Goal: Task Accomplishment & Management: Complete application form

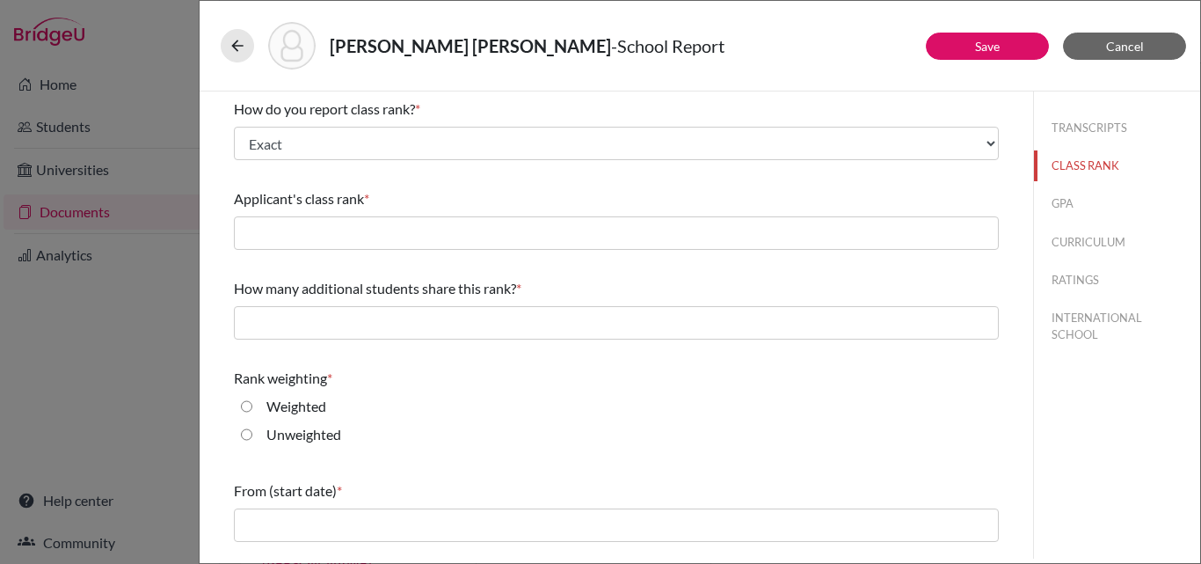
select select "1"
click at [230, 40] on icon at bounding box center [238, 46] width 18 height 18
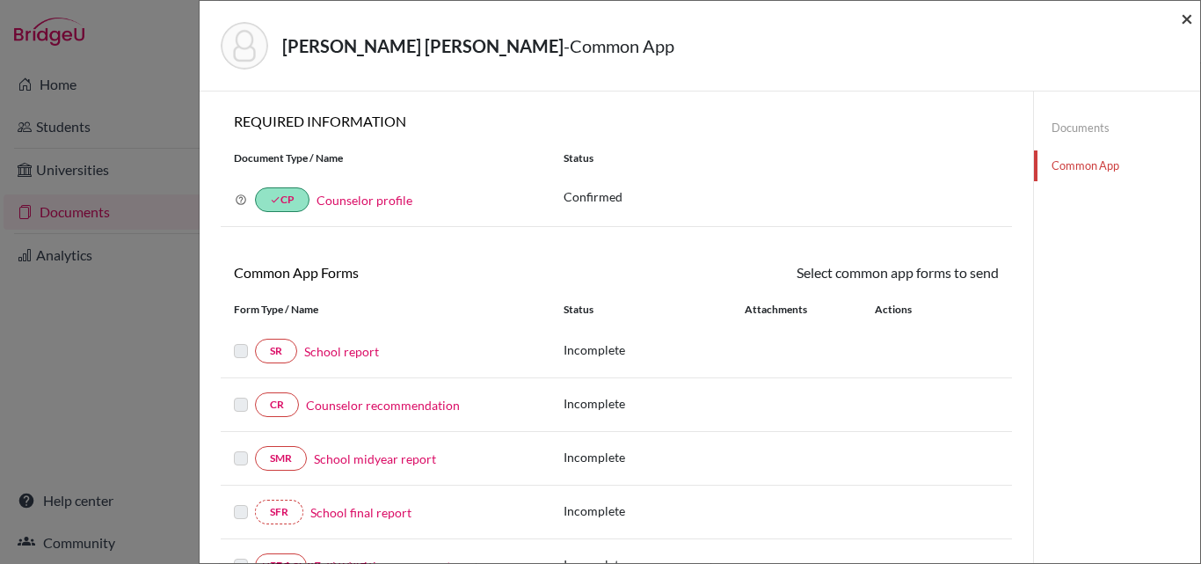
click at [1191, 14] on span "×" at bounding box center [1187, 18] width 12 height 26
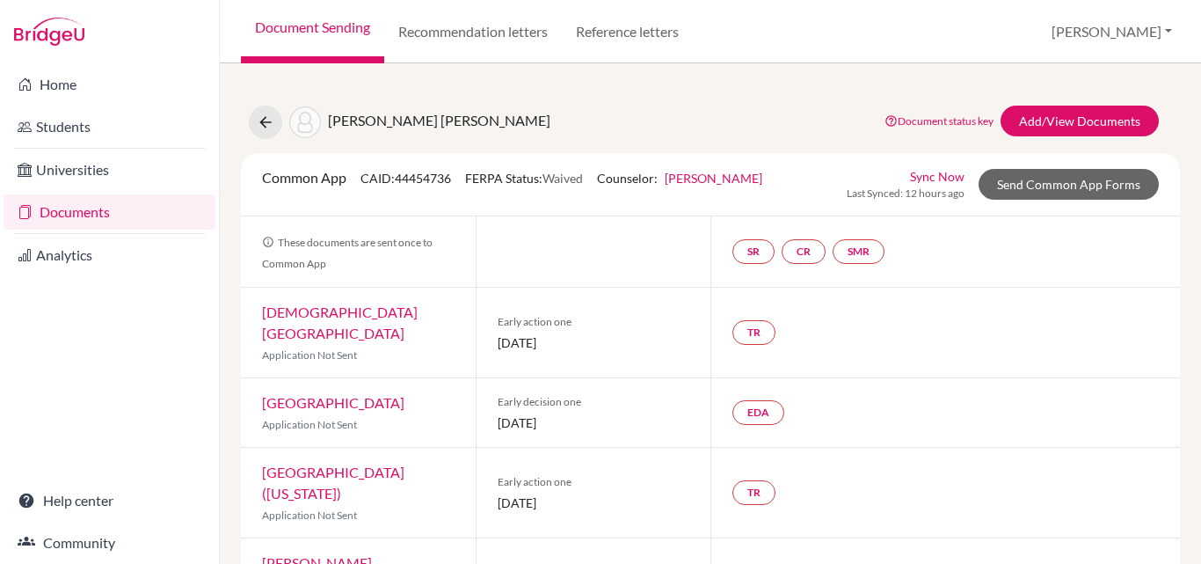
click at [84, 203] on link "Documents" at bounding box center [110, 211] width 212 height 35
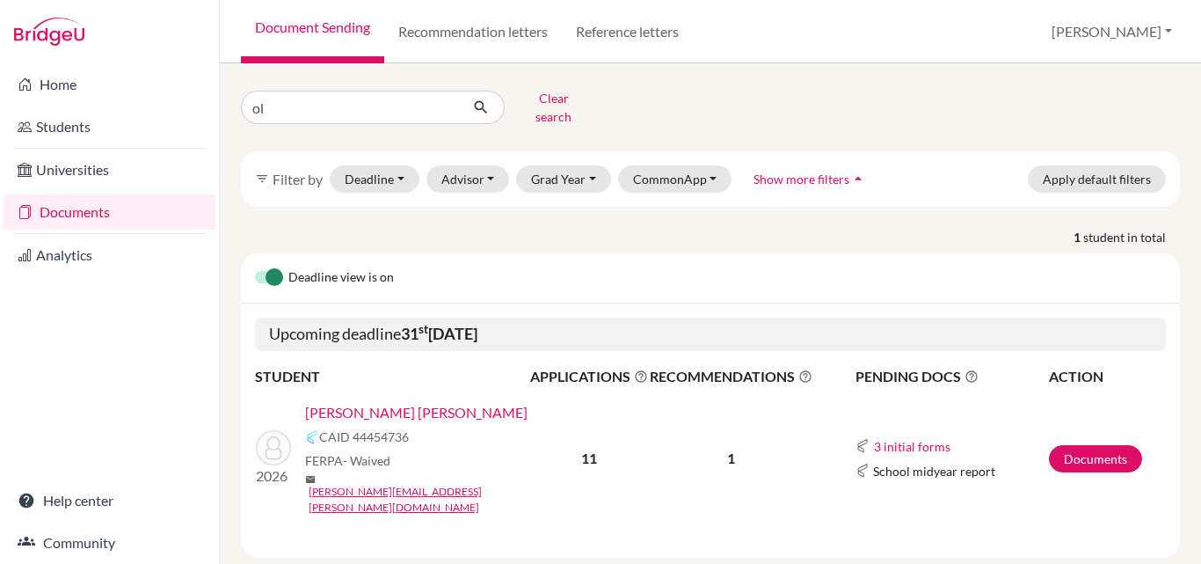
type input "o"
type input "[GEOGRAPHIC_DATA]"
click button "submit" at bounding box center [481, 107] width 47 height 33
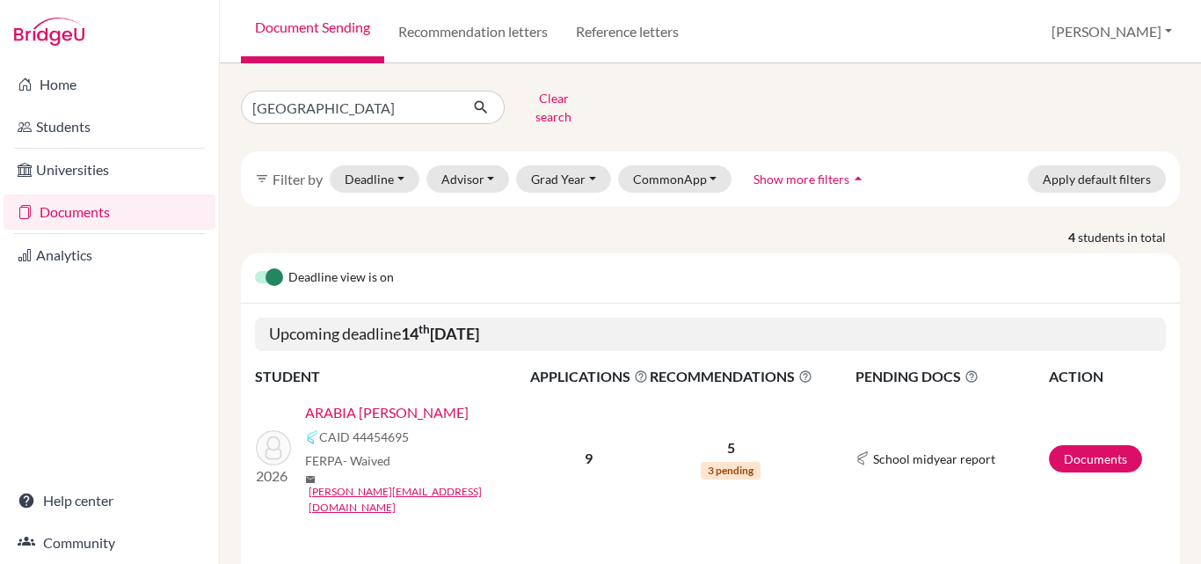
click at [417, 402] on link "ARABIA CABAL, ALEJANDRO" at bounding box center [387, 412] width 164 height 21
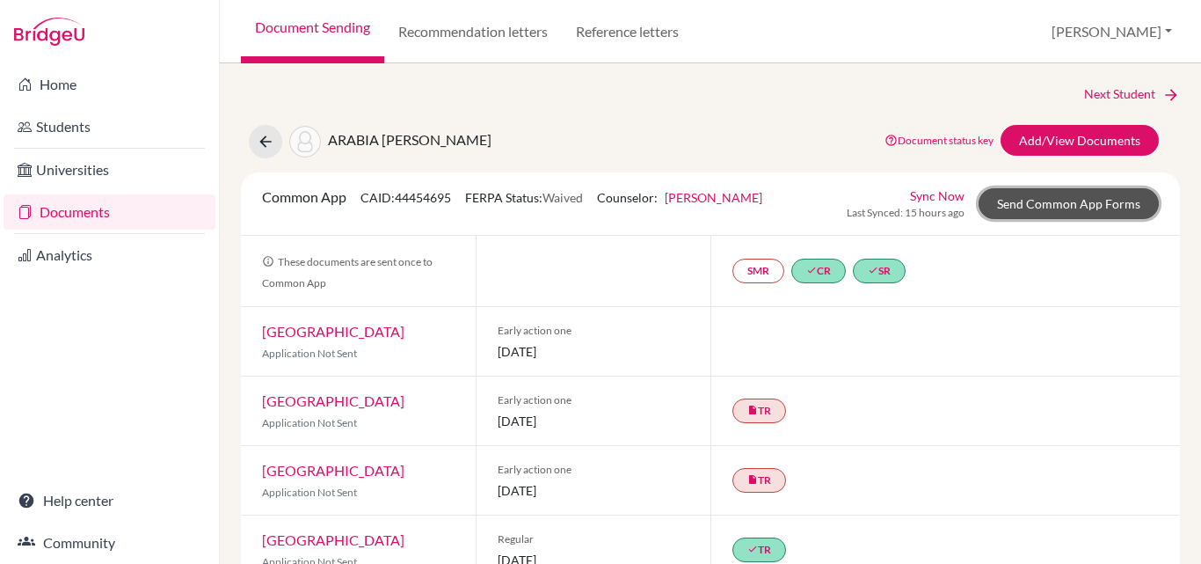
click at [1055, 198] on link "Send Common App Forms" at bounding box center [1069, 203] width 180 height 31
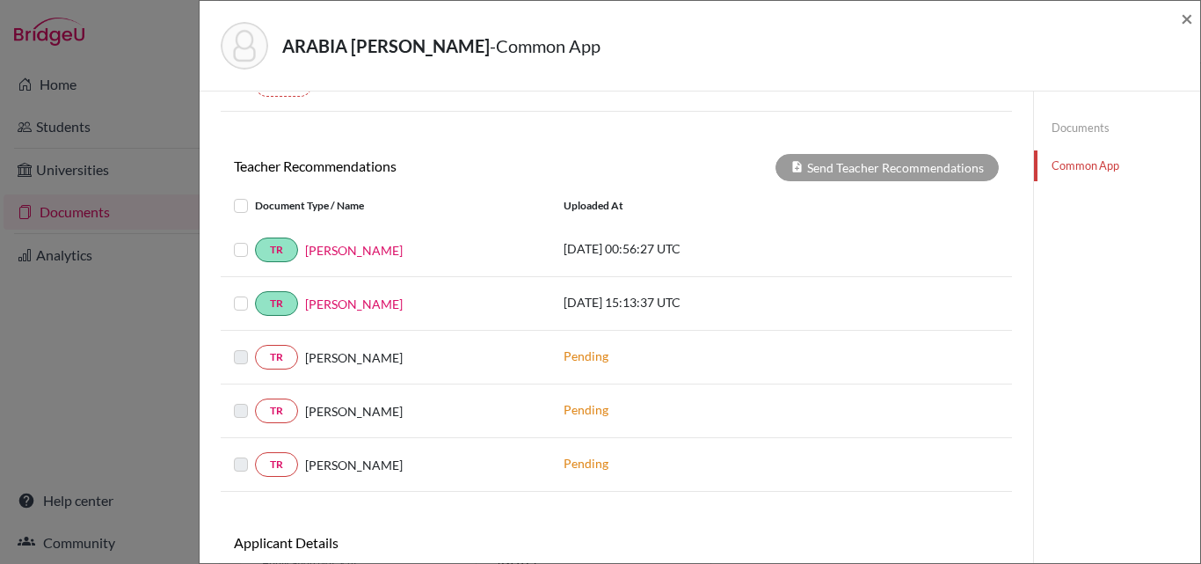
scroll to position [638, 0]
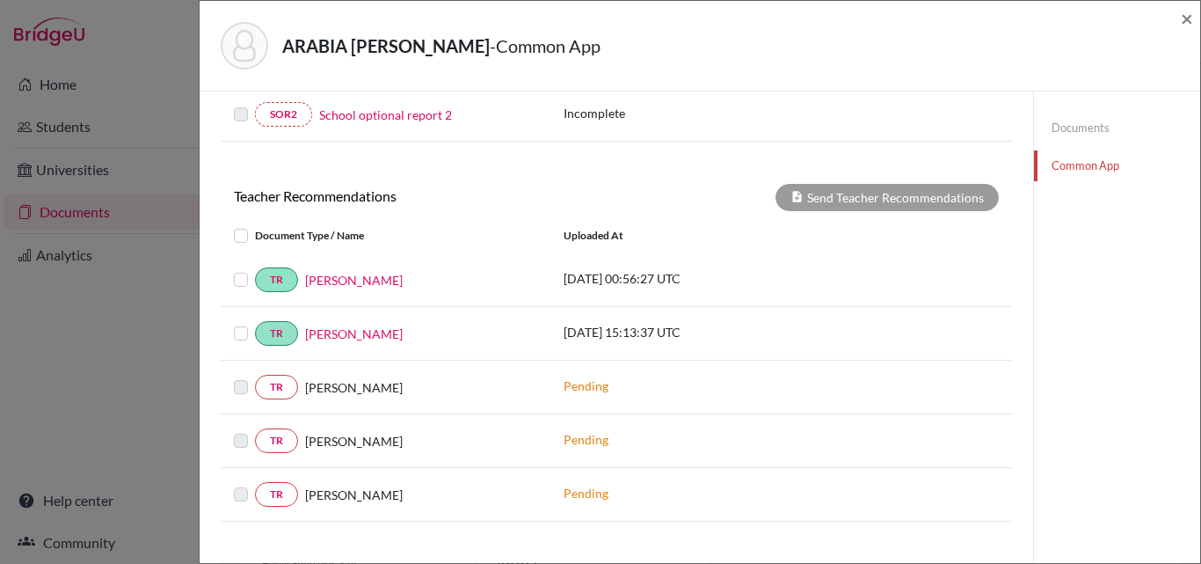
click at [1068, 130] on link "Documents" at bounding box center [1117, 128] width 166 height 31
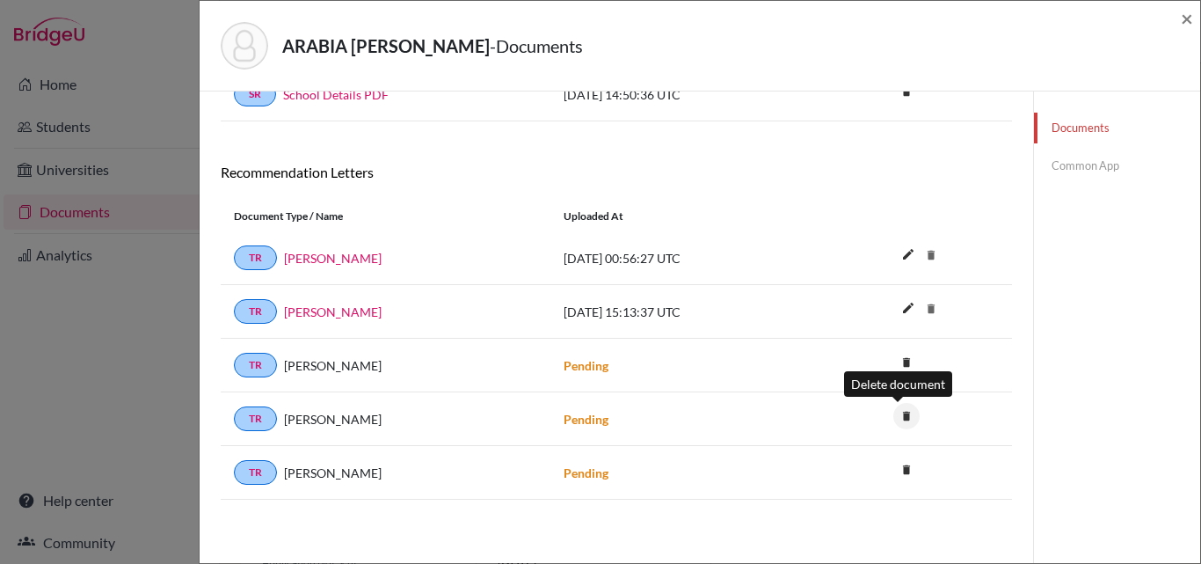
click at [894, 415] on icon "delete" at bounding box center [907, 416] width 26 height 26
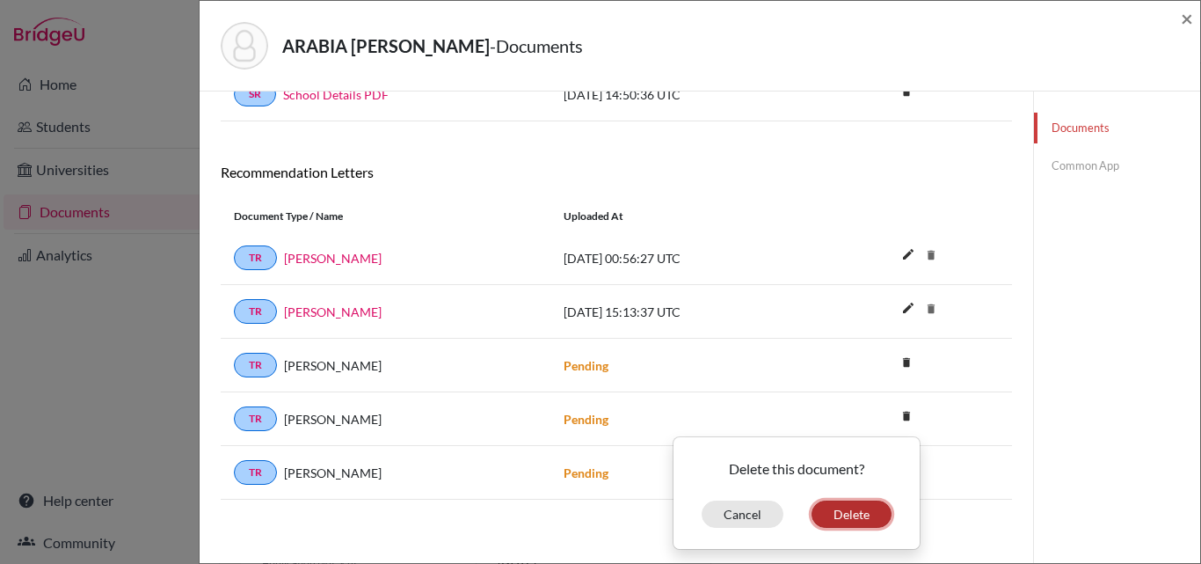
click at [852, 512] on button "Delete" at bounding box center [852, 513] width 80 height 27
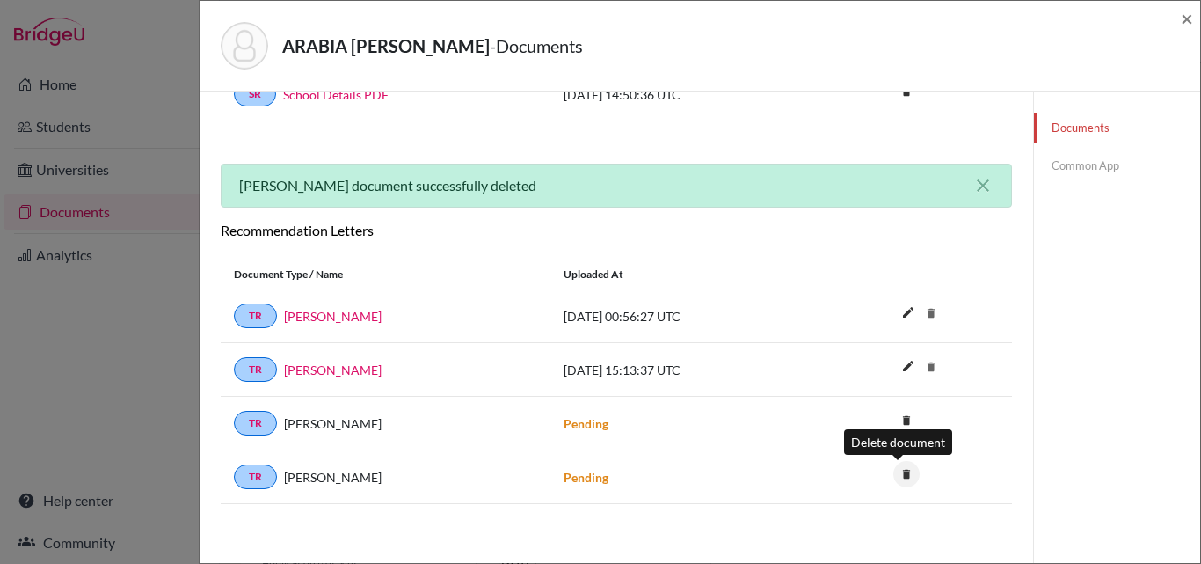
click at [898, 465] on icon "delete" at bounding box center [907, 474] width 26 height 26
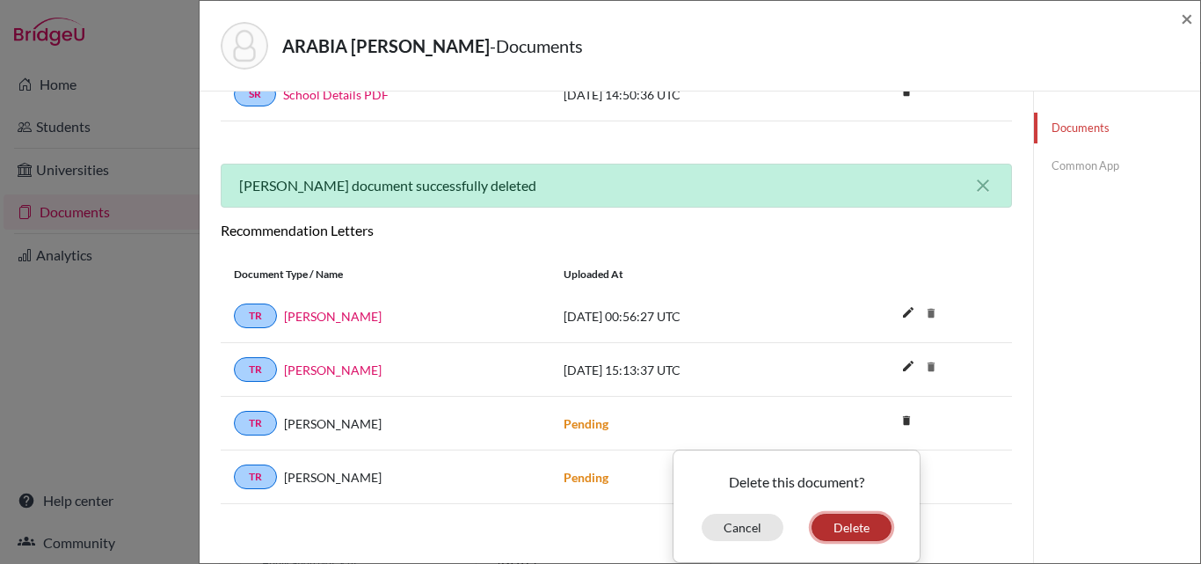
click at [830, 526] on button "Delete" at bounding box center [852, 527] width 80 height 27
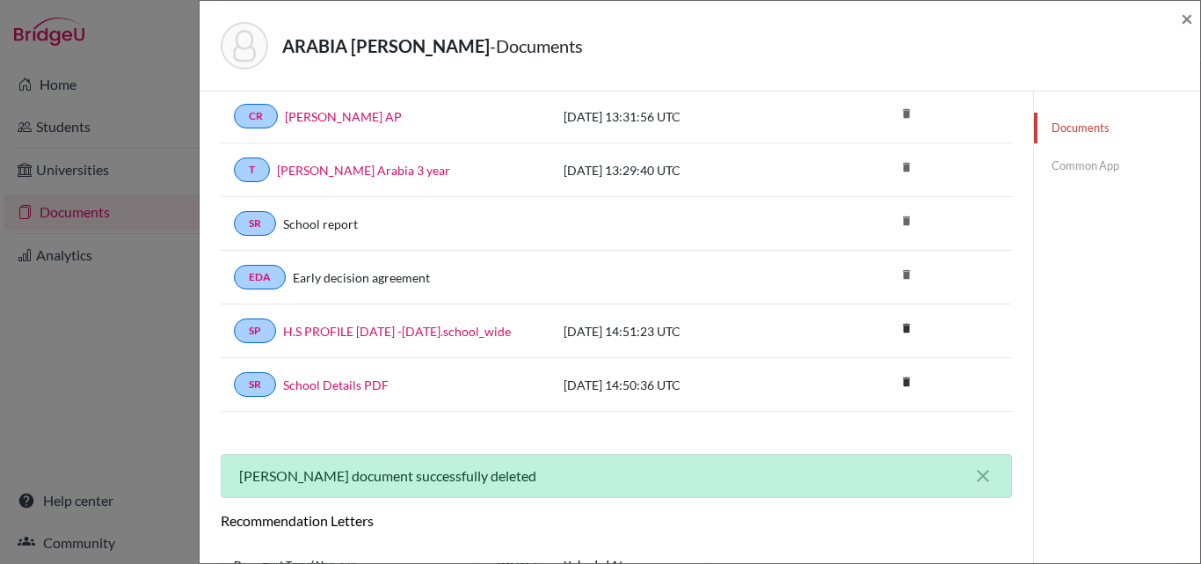
scroll to position [86, 0]
click at [1062, 169] on link "Common App" at bounding box center [1117, 165] width 166 height 31
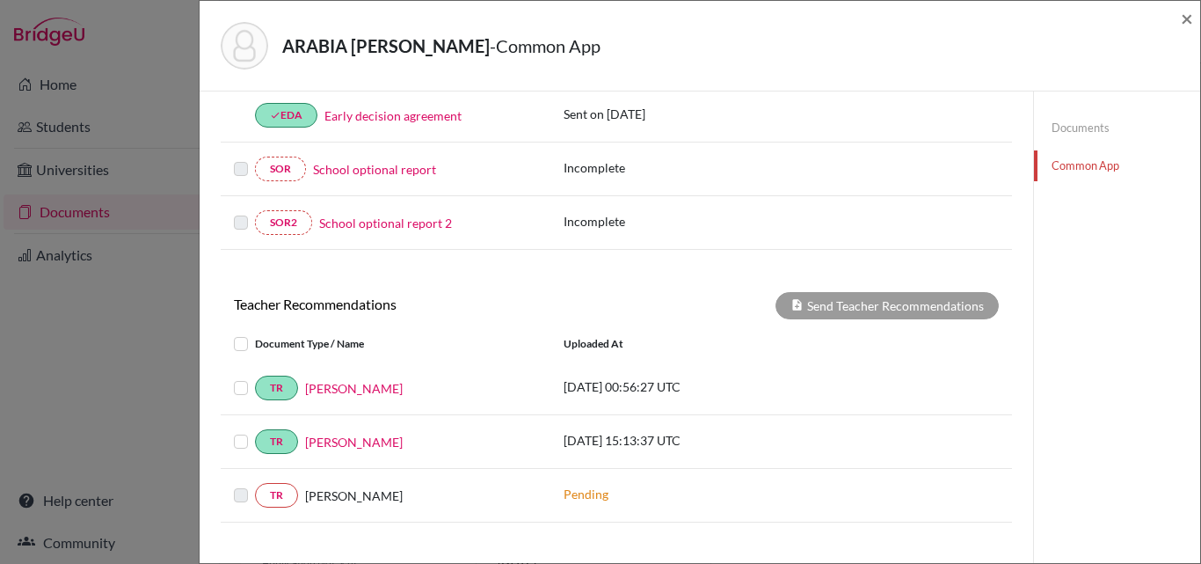
scroll to position [649, 0]
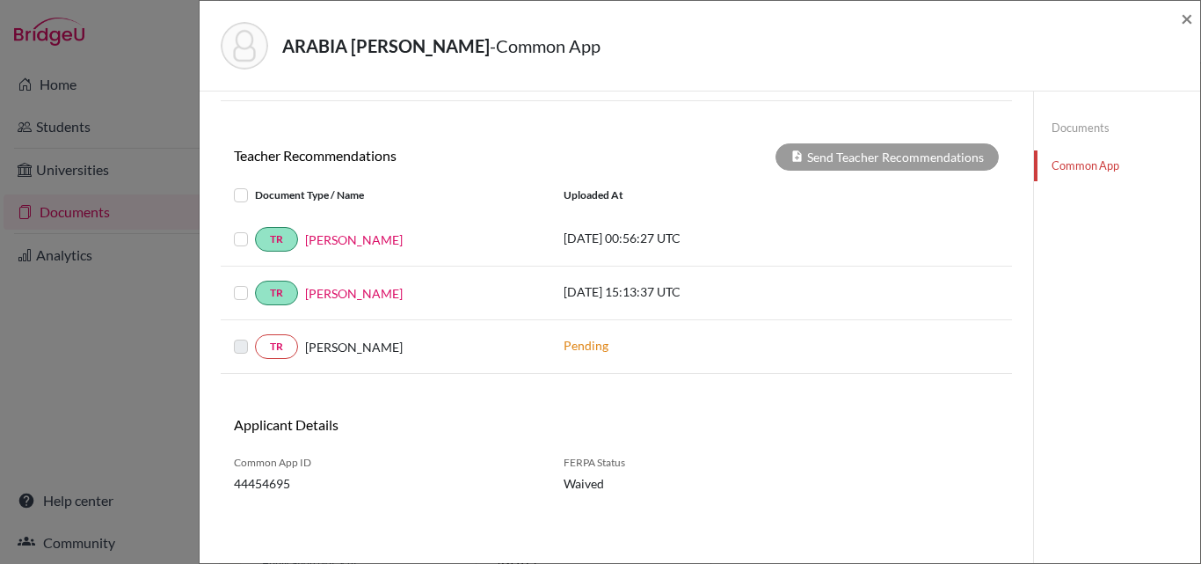
click at [255, 229] on label at bounding box center [255, 229] width 0 height 0
click at [0, 0] on input "checkbox" at bounding box center [0, 0] width 0 height 0
click at [855, 157] on button "Send Teacher Recommendations" at bounding box center [887, 156] width 223 height 27
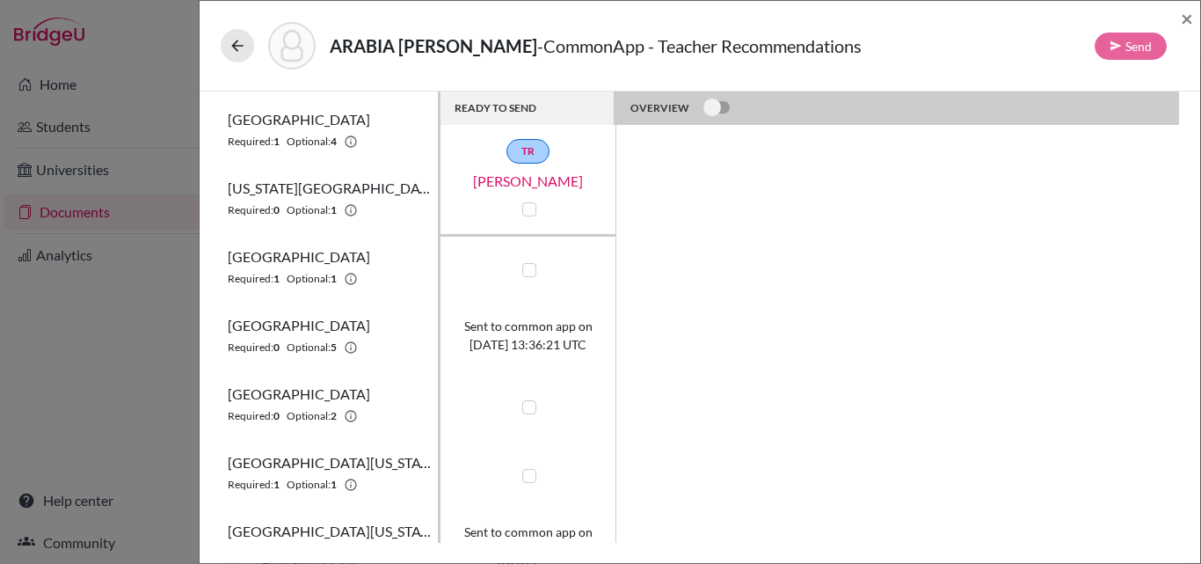
scroll to position [311, 0]
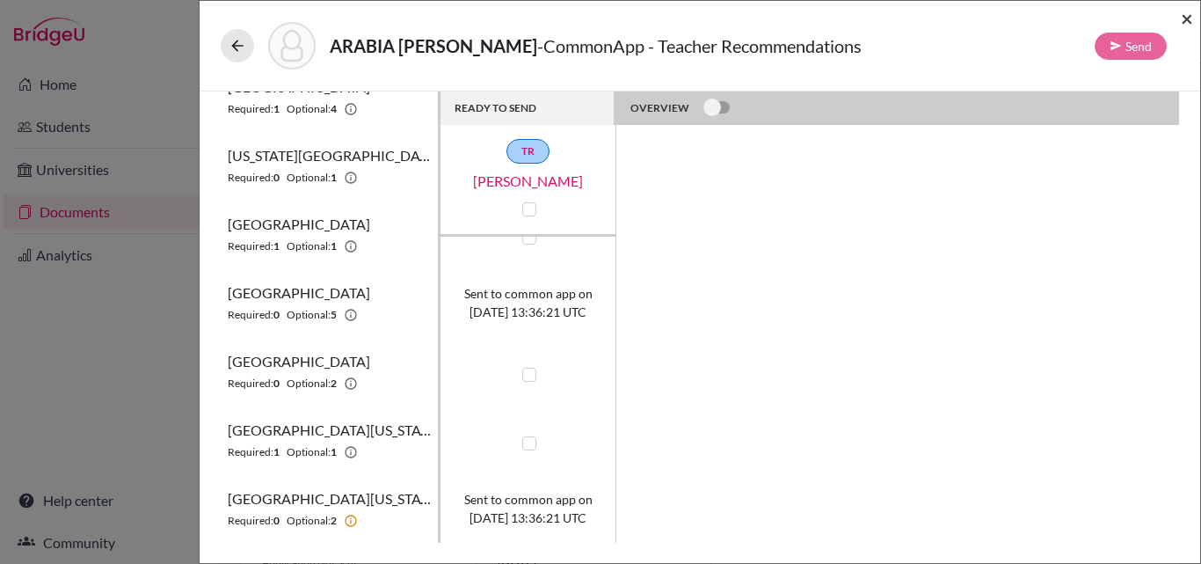
click at [1190, 18] on span "×" at bounding box center [1187, 18] width 12 height 26
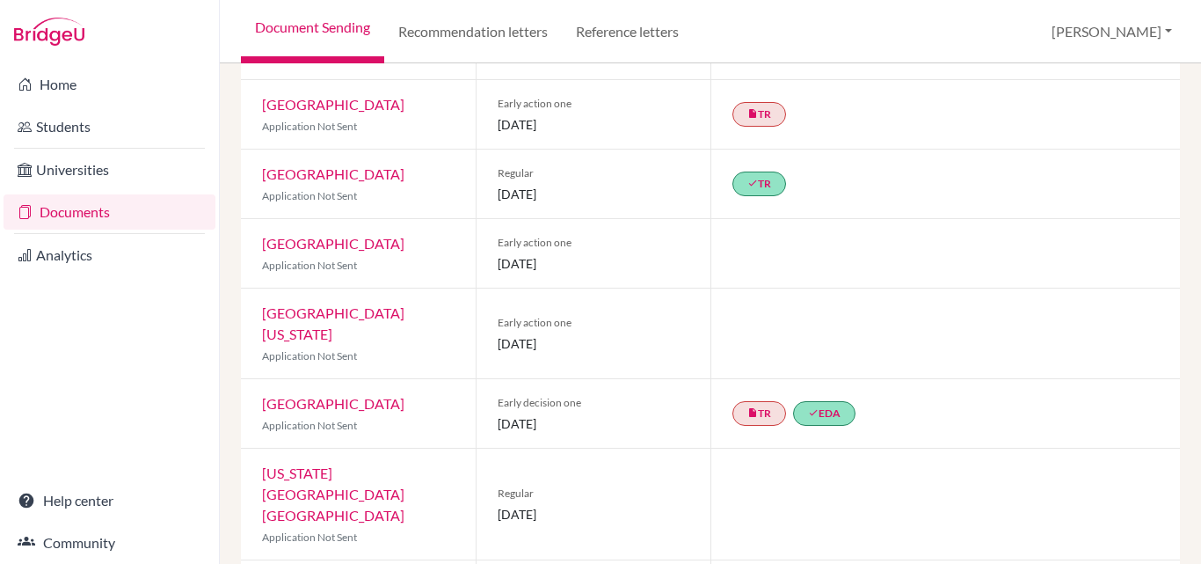
scroll to position [452, 0]
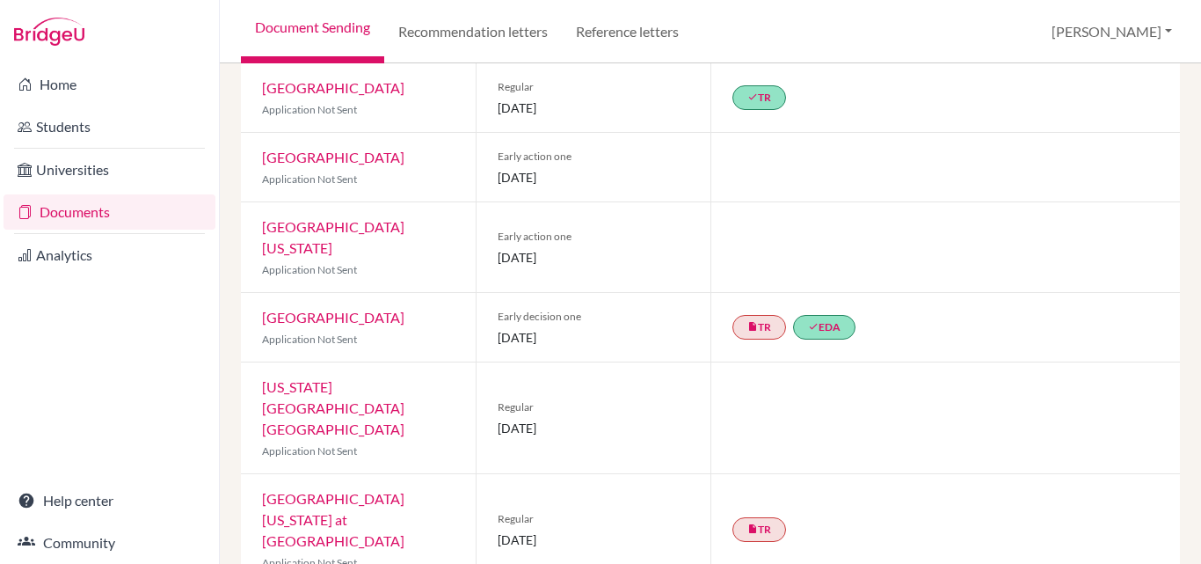
click at [87, 209] on link "Documents" at bounding box center [110, 211] width 212 height 35
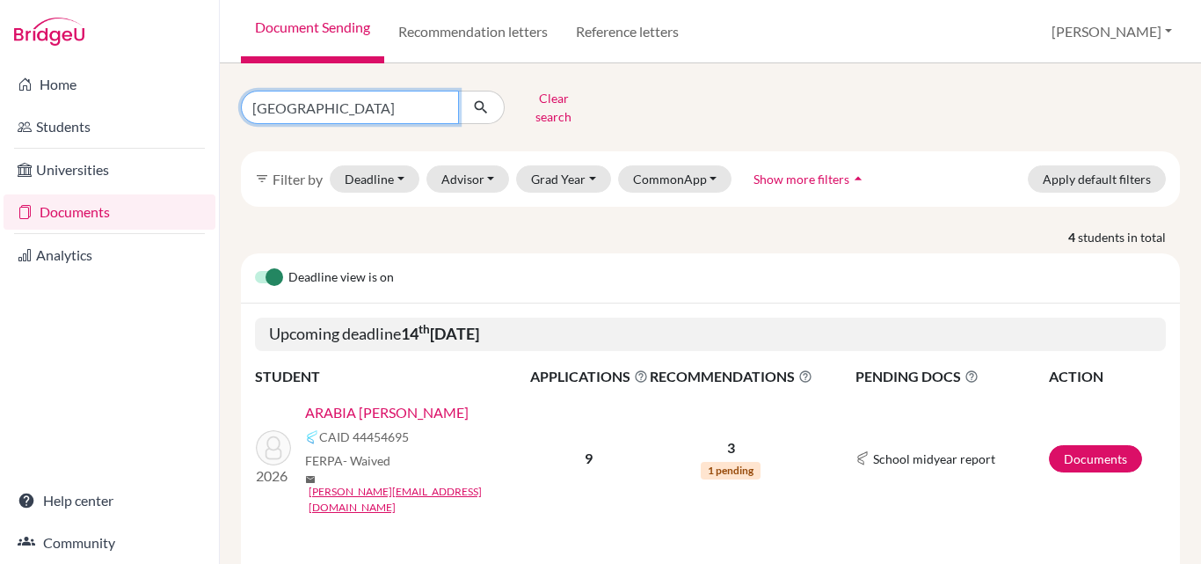
click at [301, 106] on input "arabia" at bounding box center [350, 107] width 218 height 33
click at [301, 106] on input "arabi" at bounding box center [350, 107] width 218 height 33
type input "arab"
click at [301, 106] on input "Find student by name..." at bounding box center [350, 107] width 218 height 33
type input "salazar"
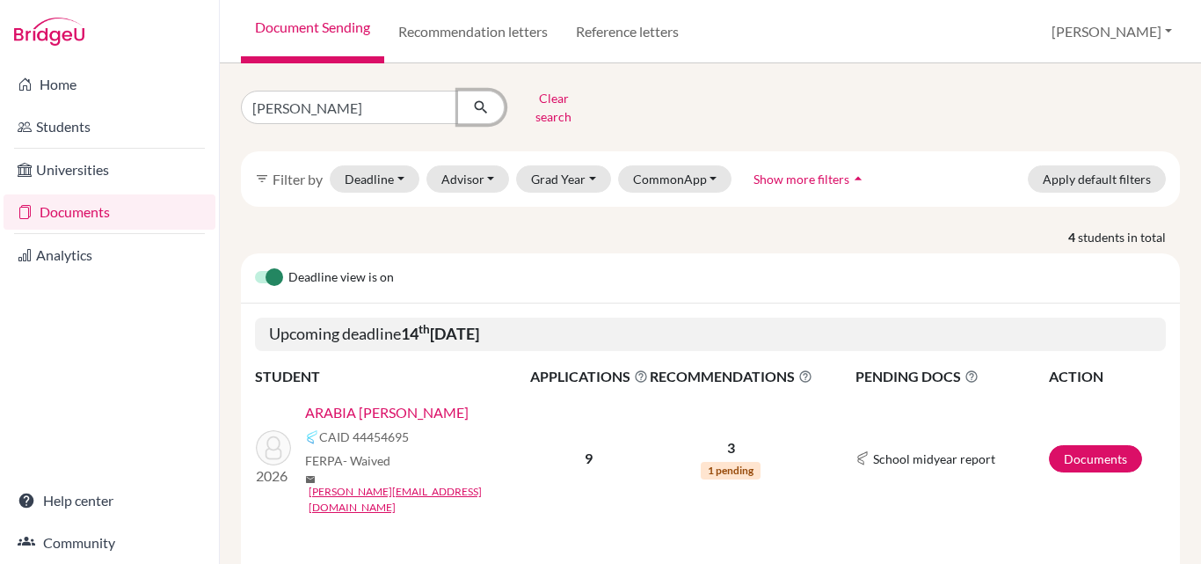
click at [483, 100] on icon "submit" at bounding box center [481, 108] width 18 height 18
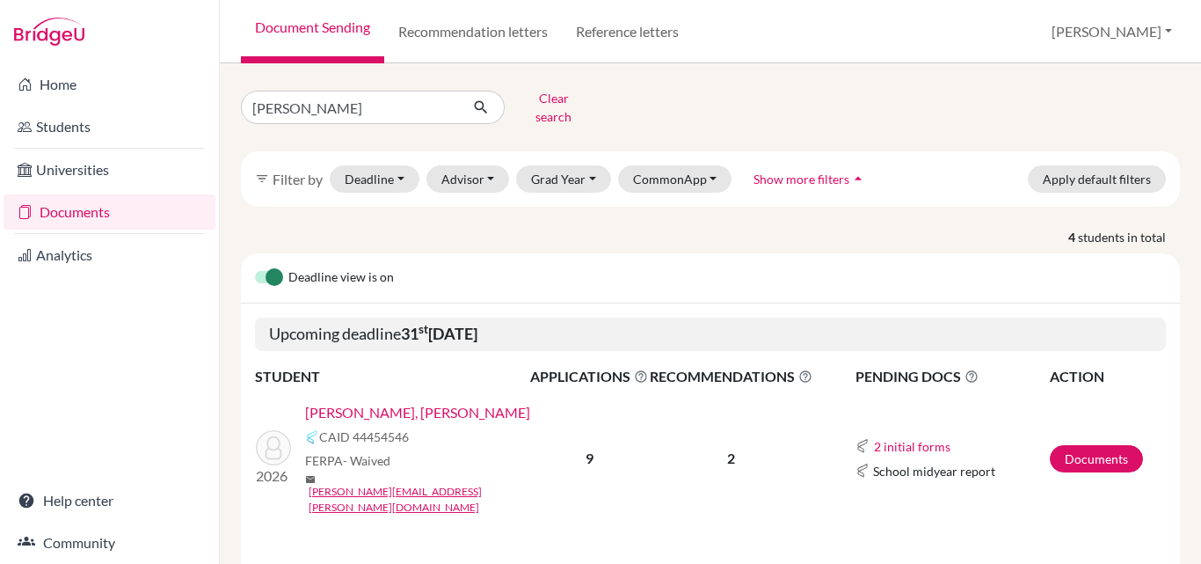
click at [413, 402] on link "SALAZAR ORTIZ, JUAN FELIPE" at bounding box center [417, 412] width 225 height 21
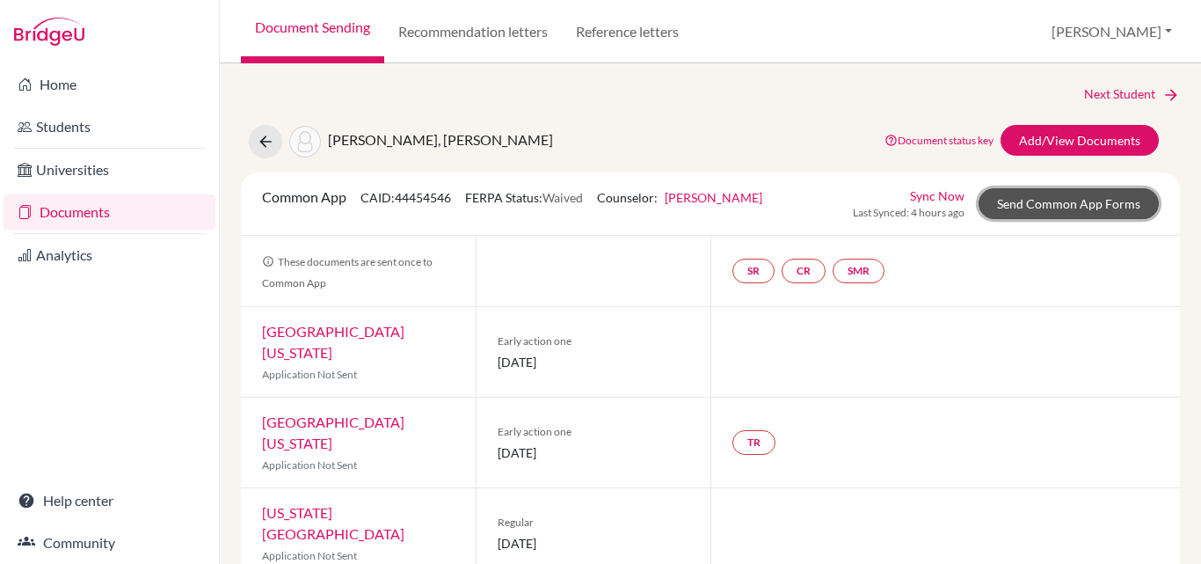
click at [1039, 205] on link "Send Common App Forms" at bounding box center [1069, 203] width 180 height 31
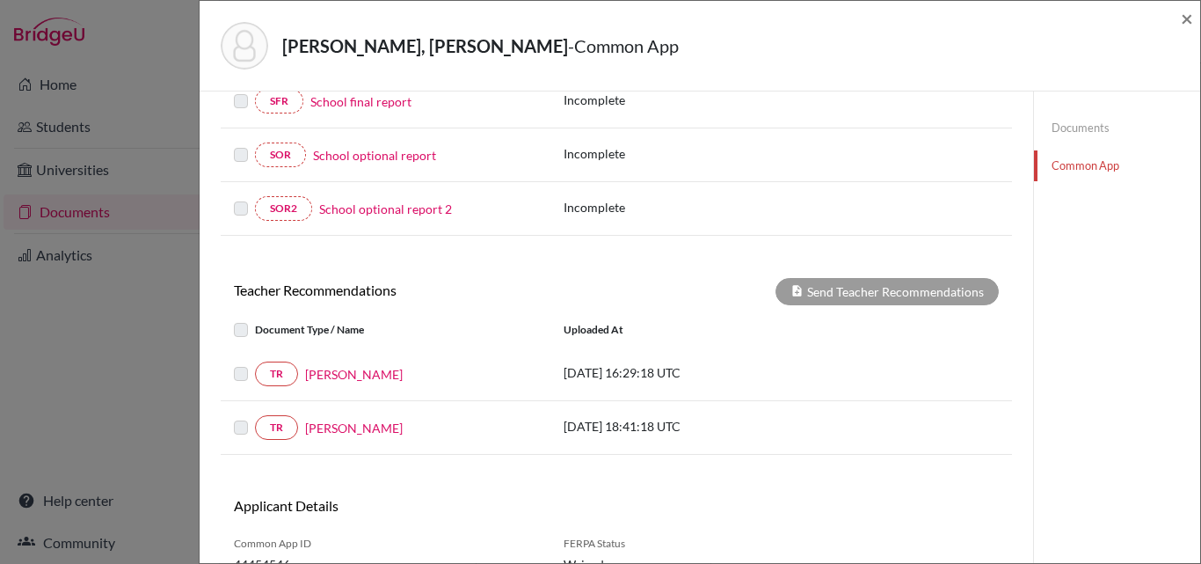
scroll to position [405, 0]
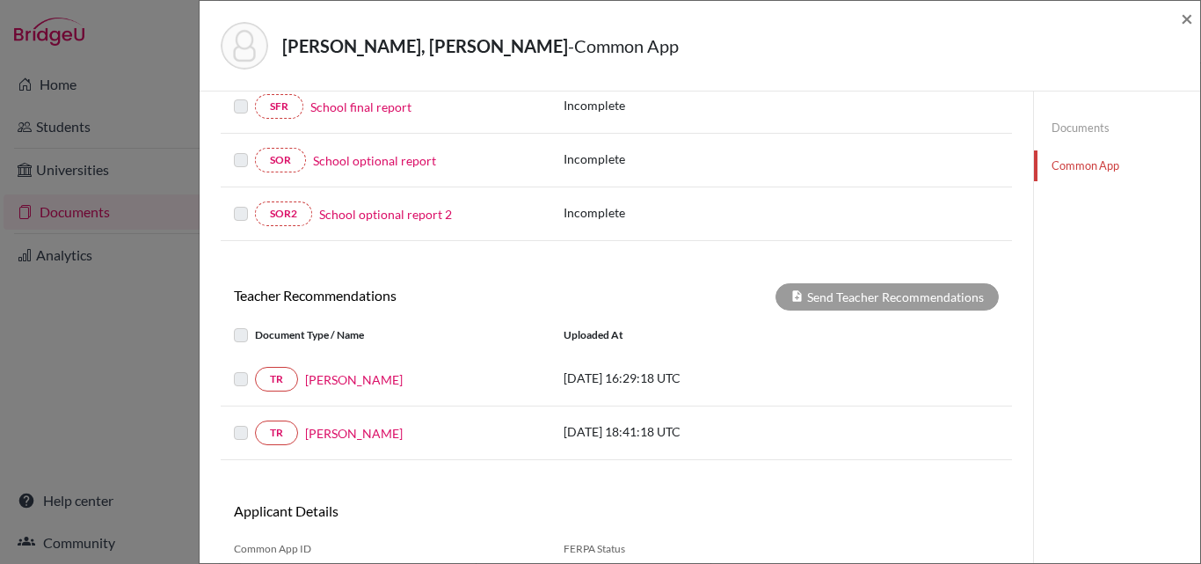
click at [255, 369] on label at bounding box center [255, 369] width 0 height 0
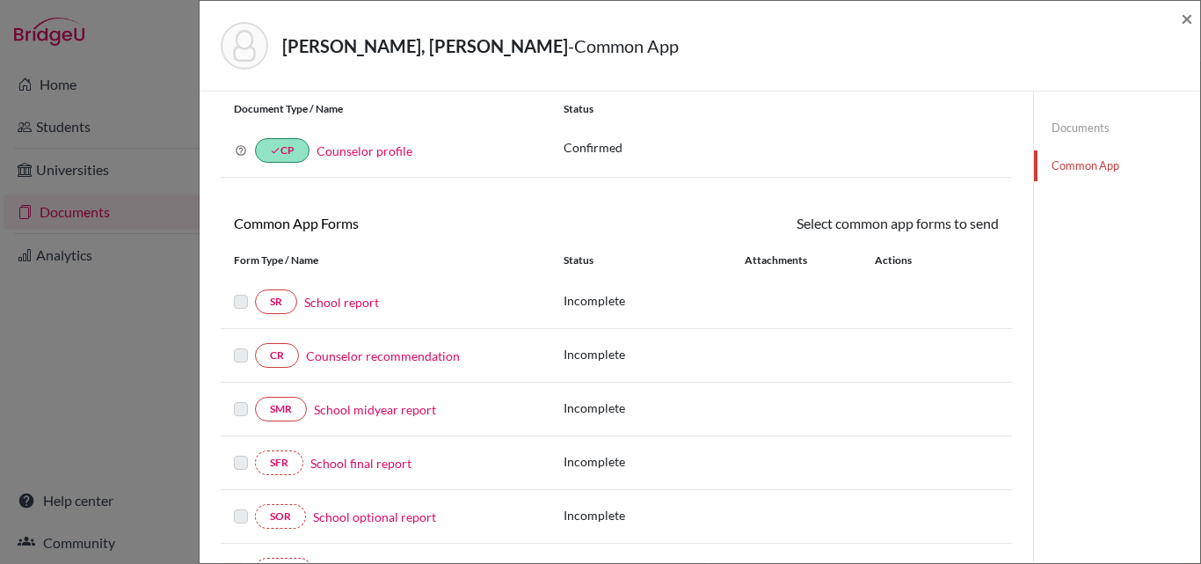
scroll to position [17, 0]
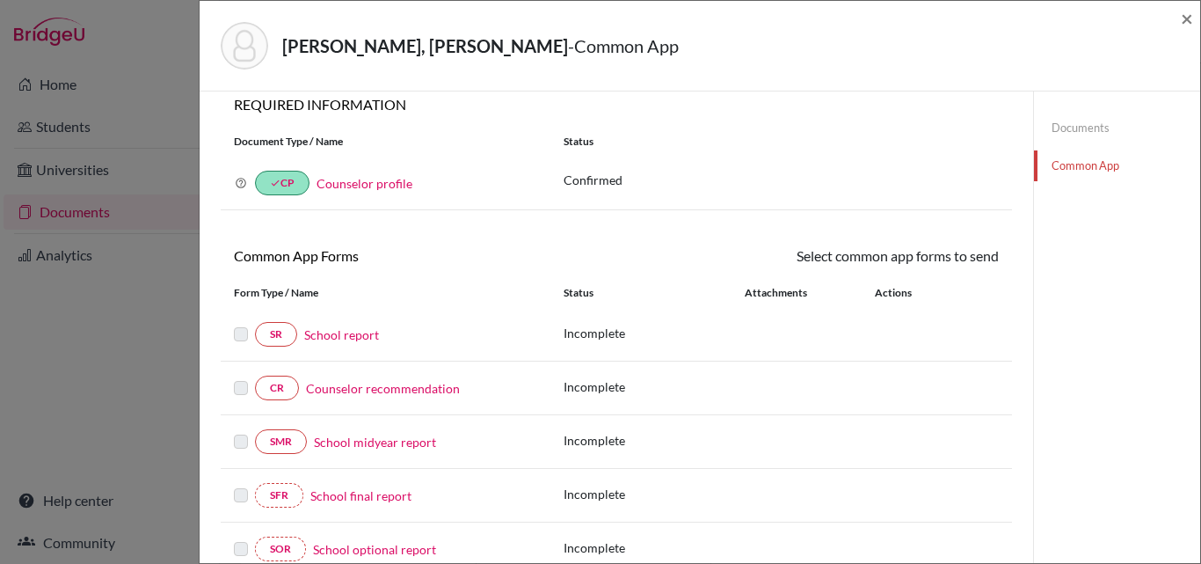
click at [1063, 127] on link "Documents" at bounding box center [1117, 128] width 166 height 31
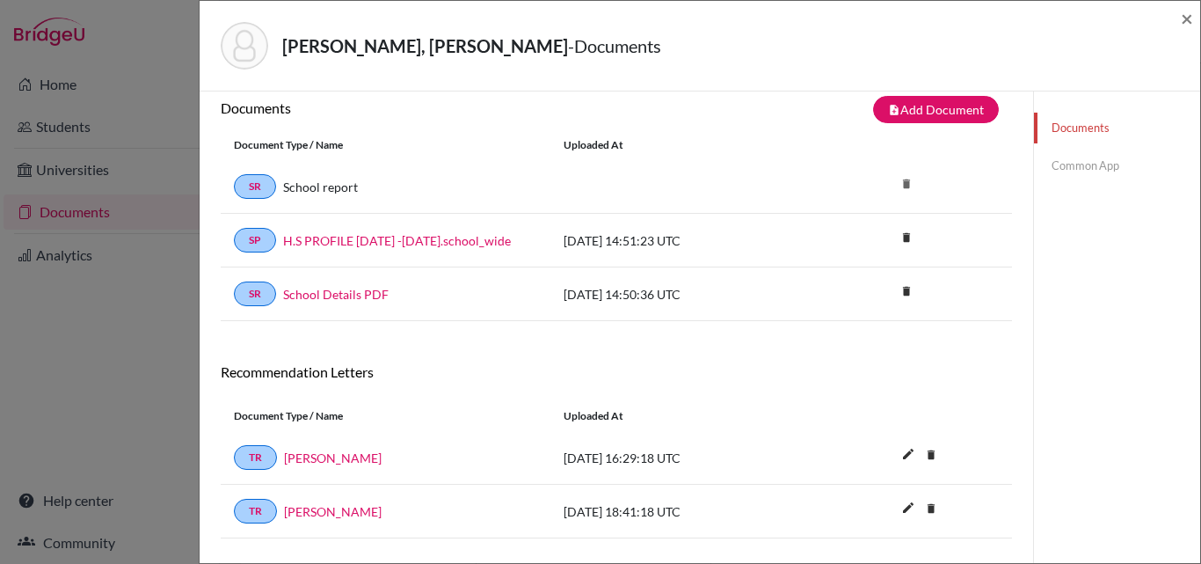
scroll to position [92, 0]
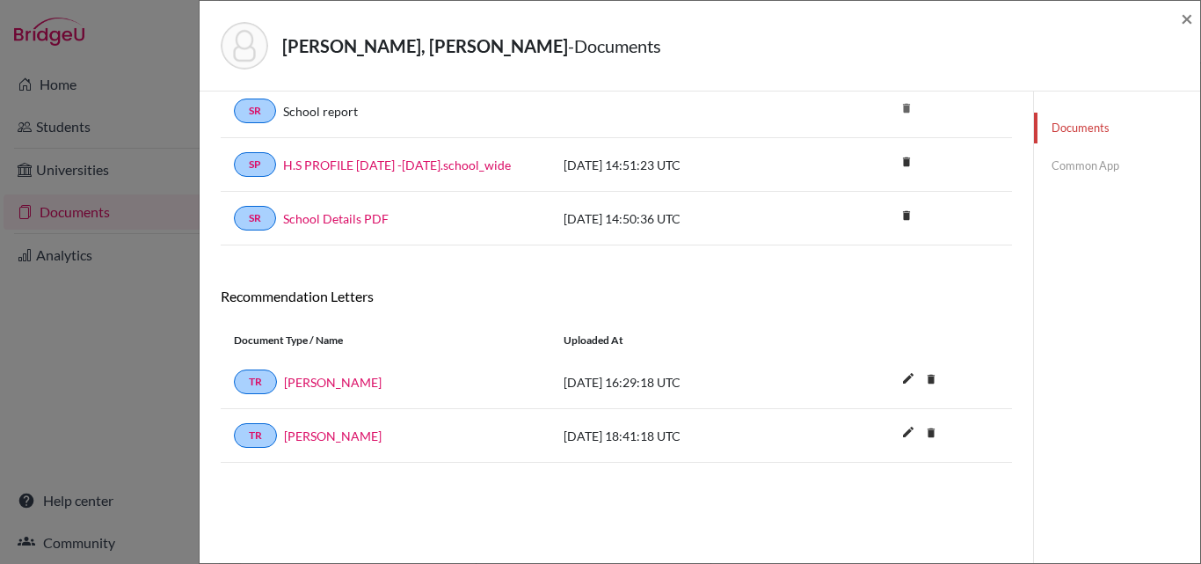
click at [1074, 164] on link "Common App" at bounding box center [1117, 165] width 166 height 31
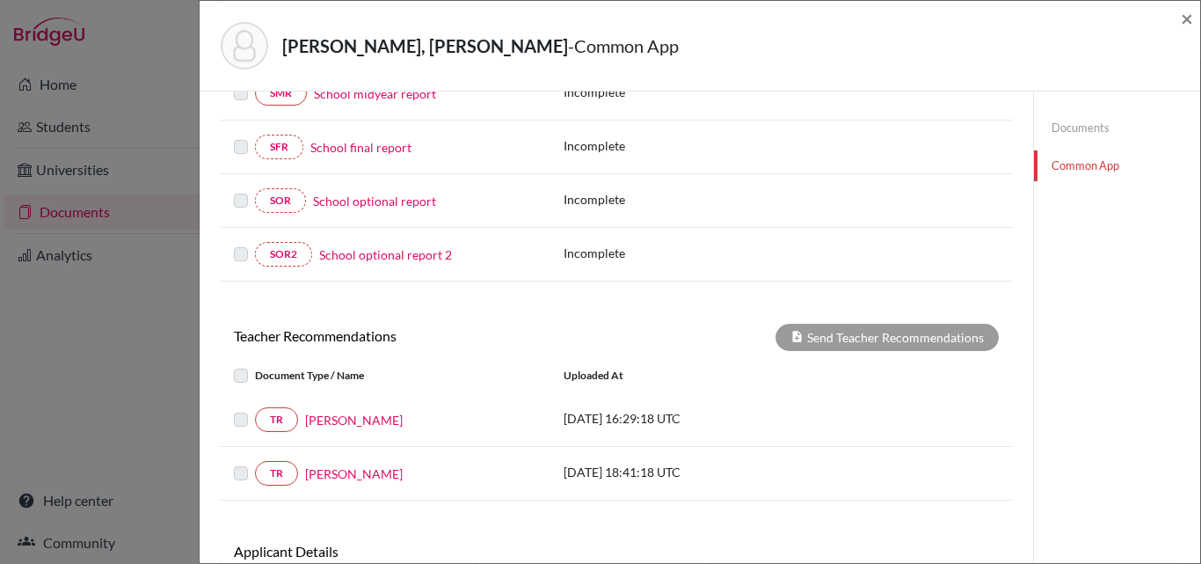
scroll to position [421, 0]
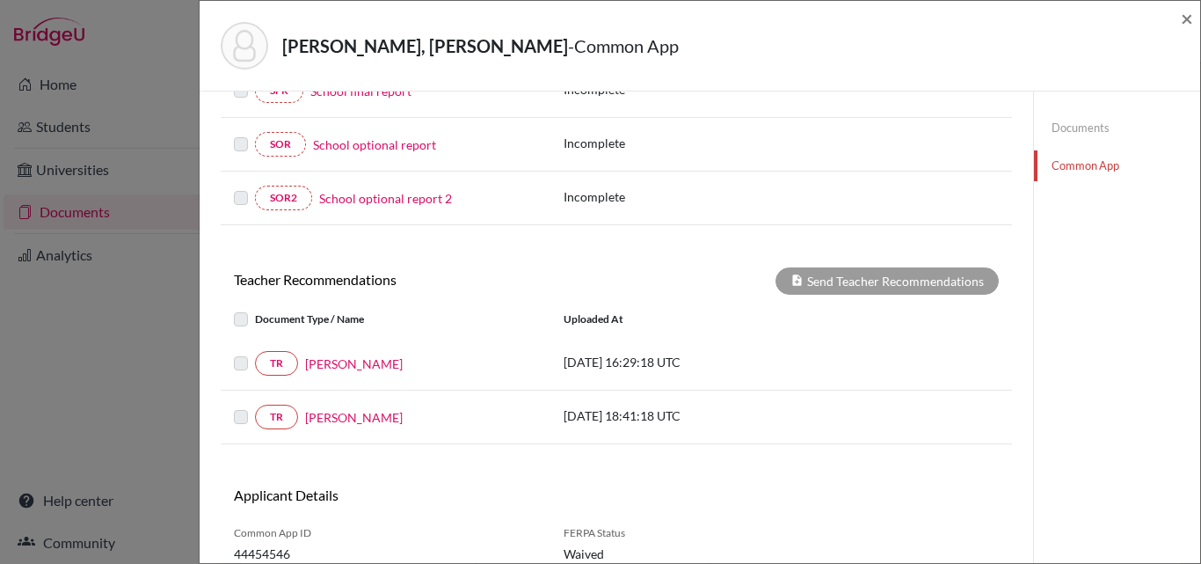
click at [255, 309] on label at bounding box center [255, 309] width 0 height 0
click at [232, 367] on div "TR [PERSON_NAME]" at bounding box center [386, 363] width 330 height 25
click at [236, 427] on div at bounding box center [244, 416] width 21 height 21
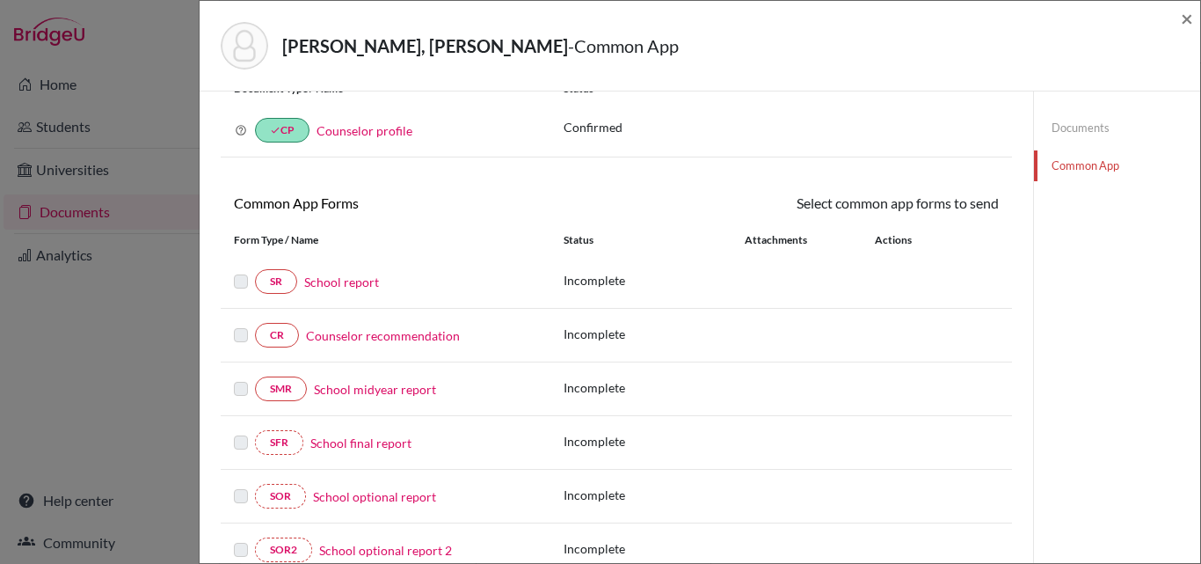
scroll to position [69, 0]
click at [337, 279] on link "School report" at bounding box center [341, 283] width 75 height 18
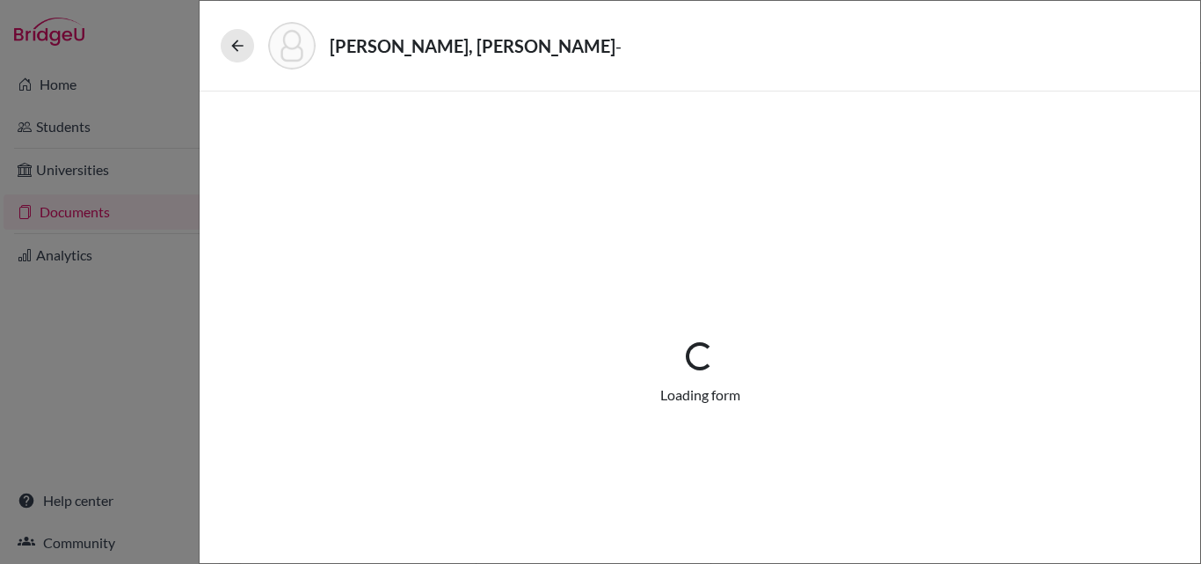
select select "1"
select select "0"
select select "1"
select select "0"
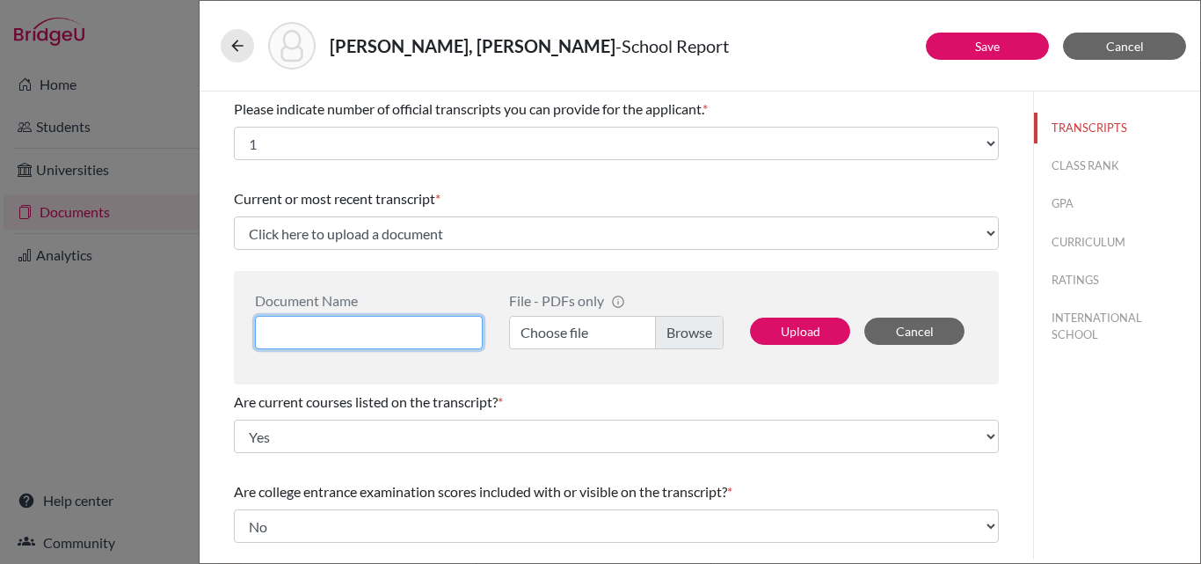
click at [318, 338] on input at bounding box center [369, 332] width 228 height 33
type input "[PERSON_NAME] 3 year"
click at [548, 330] on label "Choose file" at bounding box center [616, 332] width 215 height 33
click at [548, 330] on input "Choose file" at bounding box center [616, 332] width 215 height 33
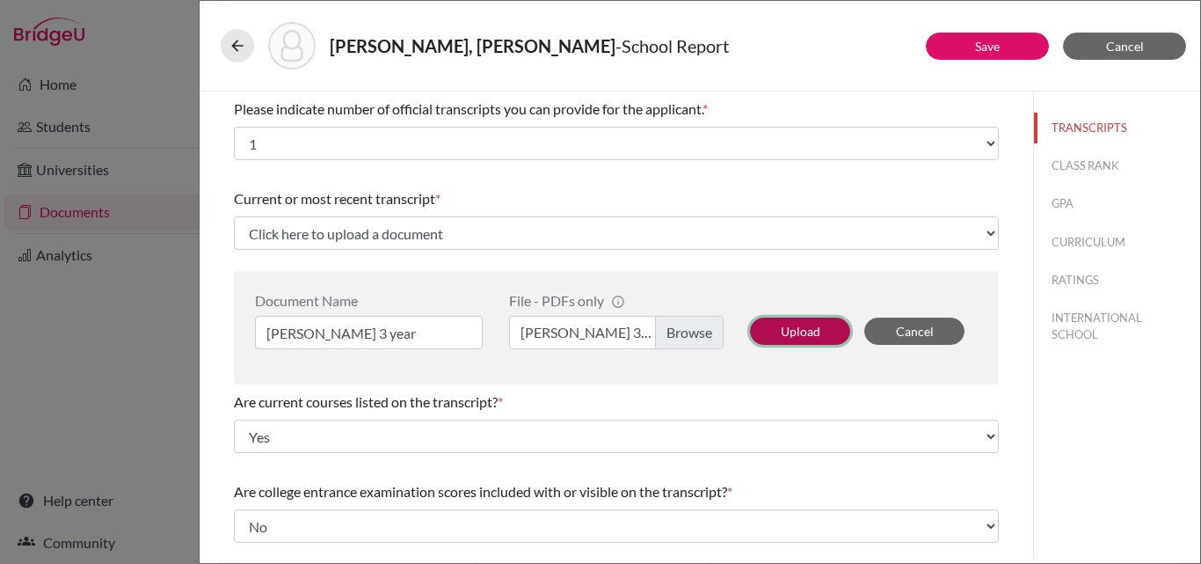
click at [807, 332] on button "Upload" at bounding box center [800, 331] width 100 height 27
select select "690185"
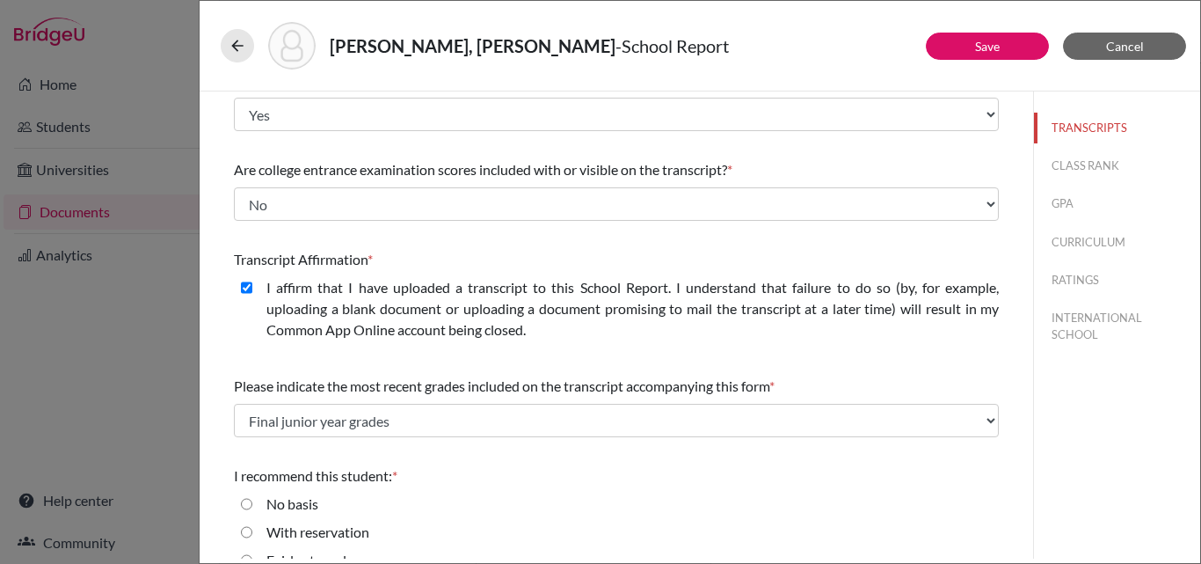
scroll to position [291, 0]
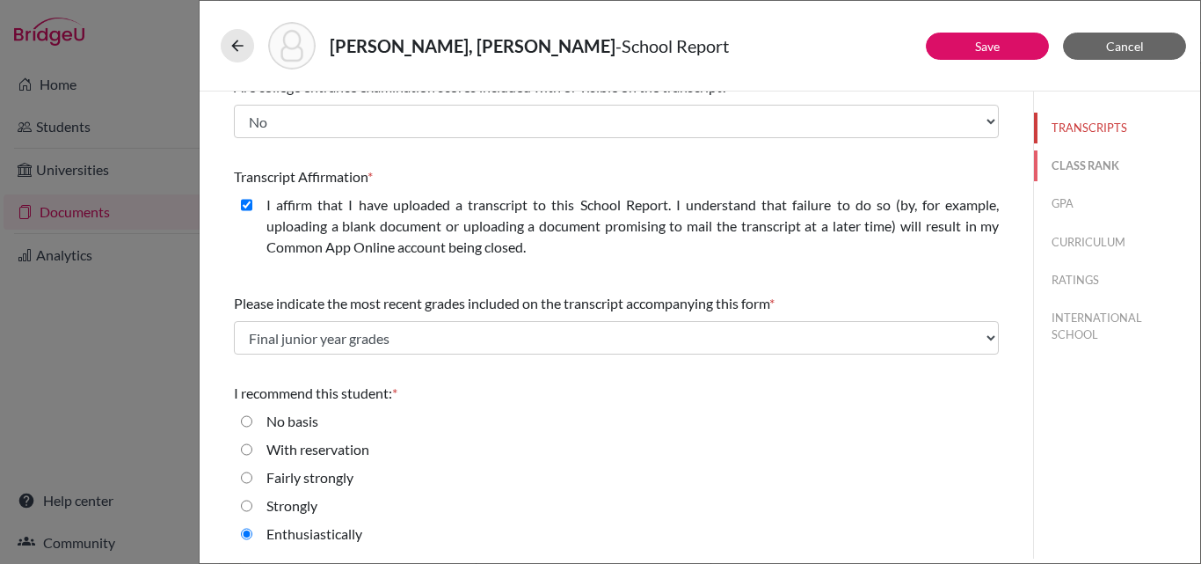
click at [1064, 163] on button "CLASS RANK" at bounding box center [1117, 165] width 166 height 31
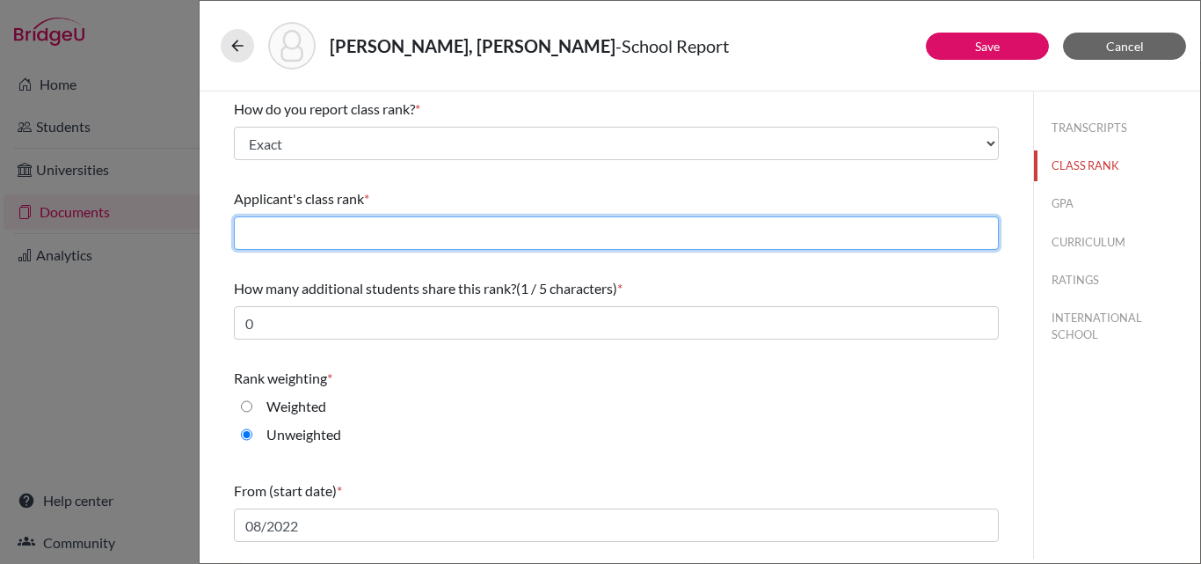
click at [529, 235] on input "text" at bounding box center [616, 232] width 765 height 33
click at [242, 234] on input "text" at bounding box center [616, 232] width 765 height 33
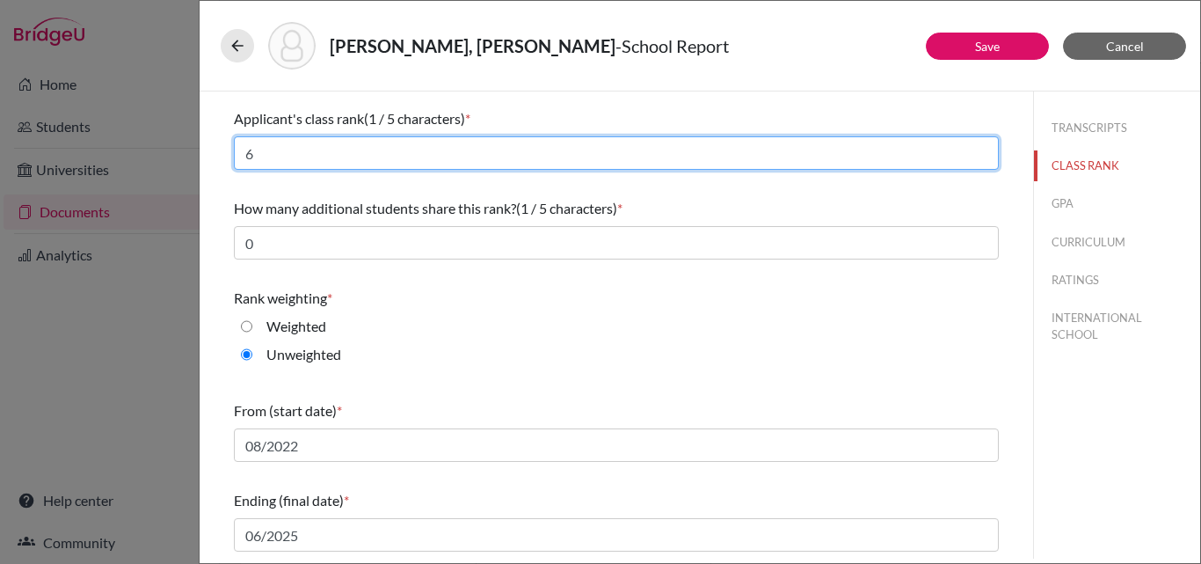
type input "6"
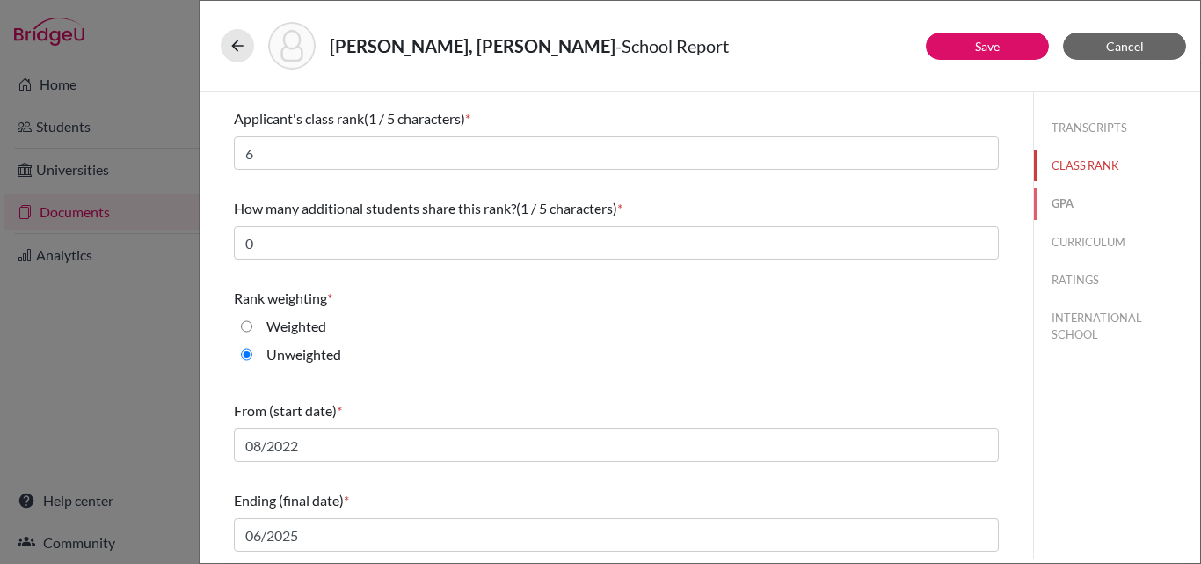
click at [1058, 201] on button "GPA" at bounding box center [1117, 203] width 166 height 31
type input "3.84"
select select "4"
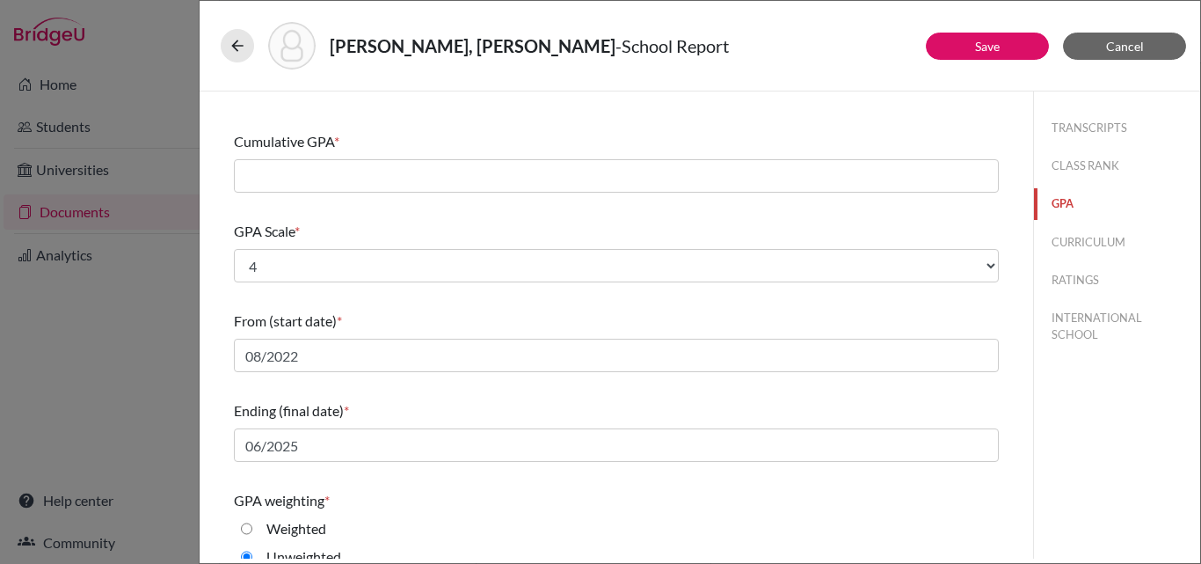
scroll to position [0, 0]
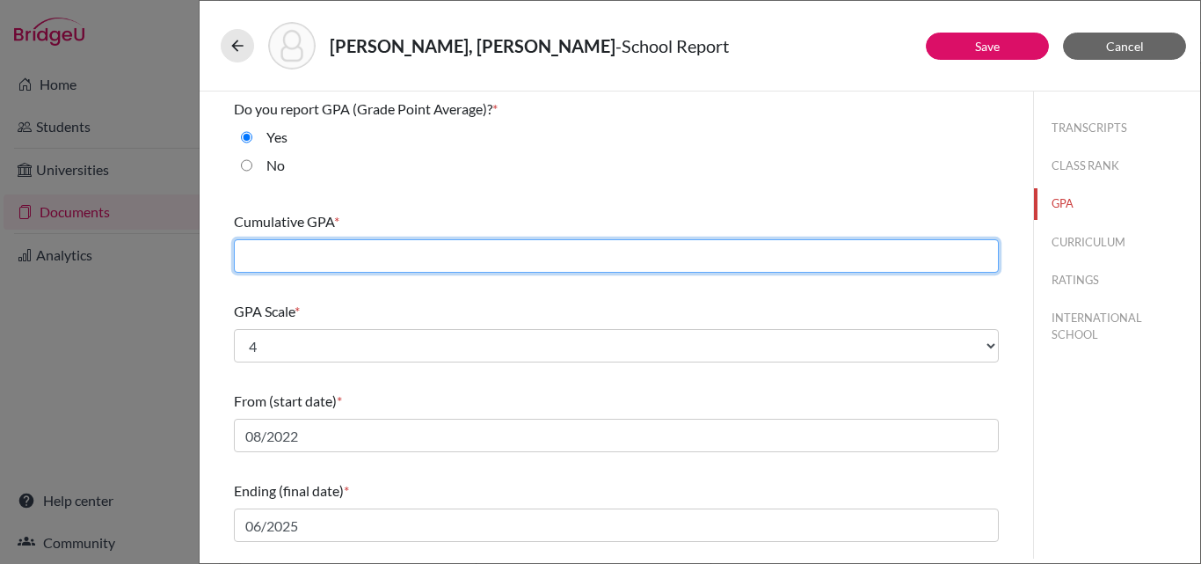
click at [249, 251] on input "text" at bounding box center [616, 255] width 765 height 33
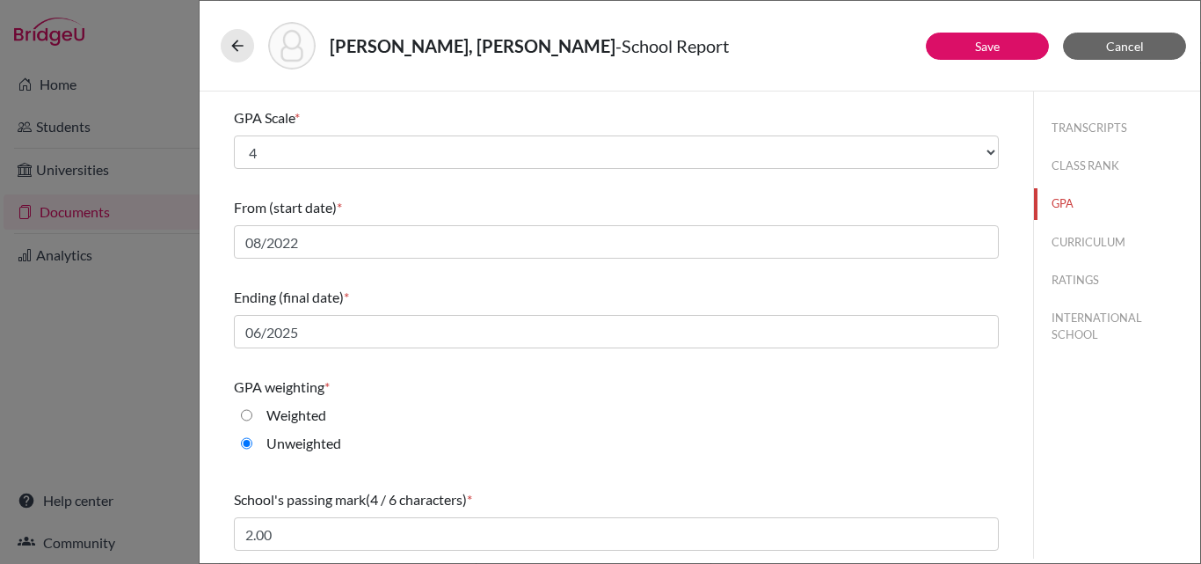
scroll to position [282, 0]
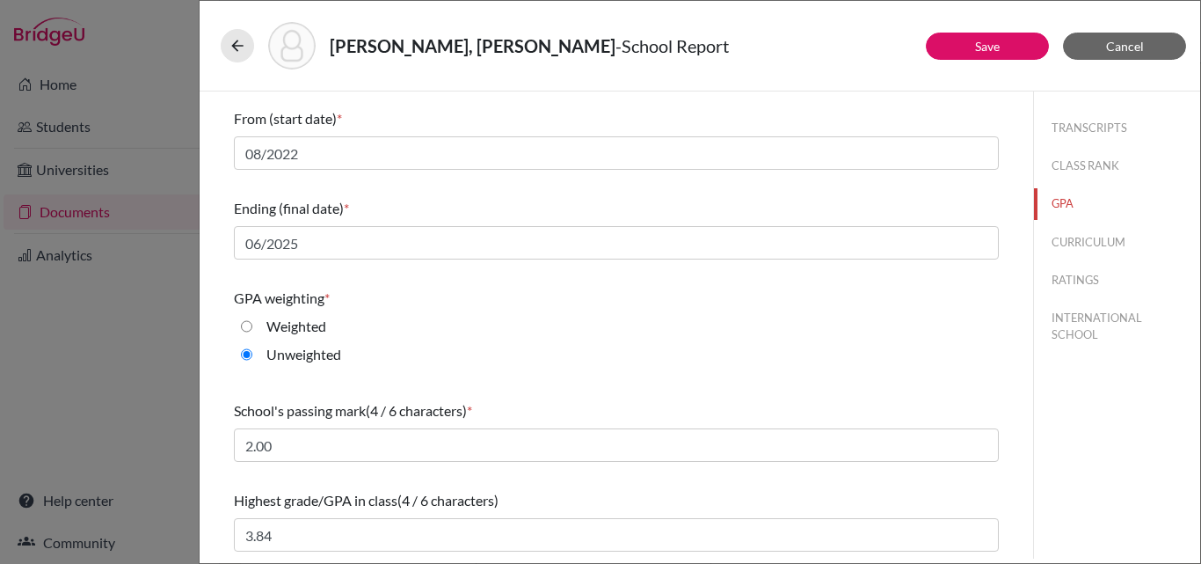
type input "3.76"
click at [1071, 237] on button "CURRICULUM" at bounding box center [1117, 242] width 166 height 31
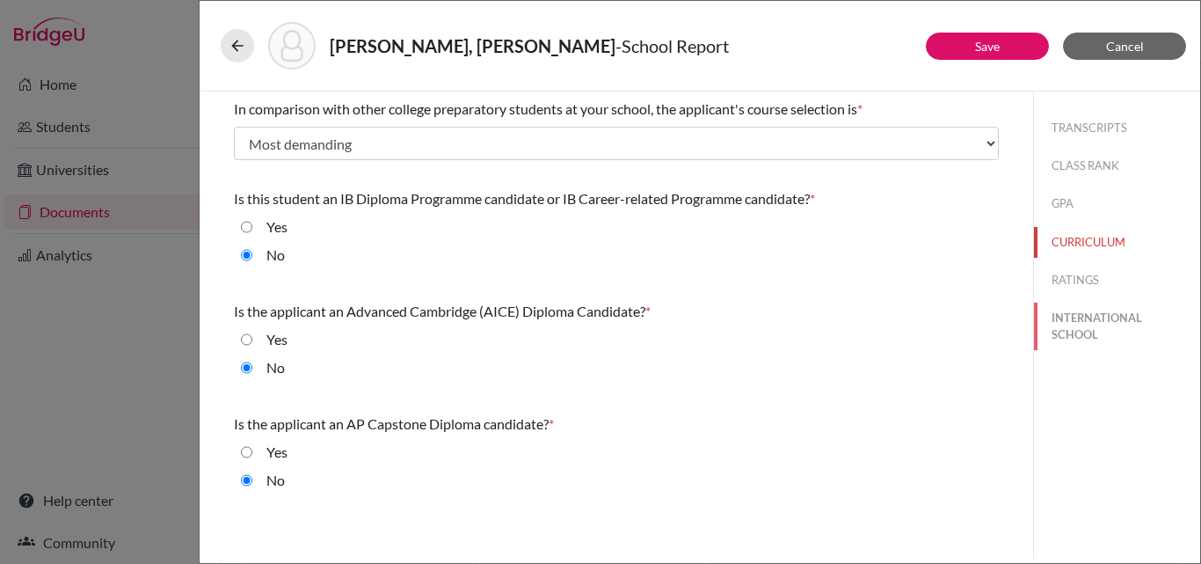
click at [1068, 318] on button "INTERNATIONAL SCHOOL" at bounding box center [1117, 326] width 166 height 47
select select "14"
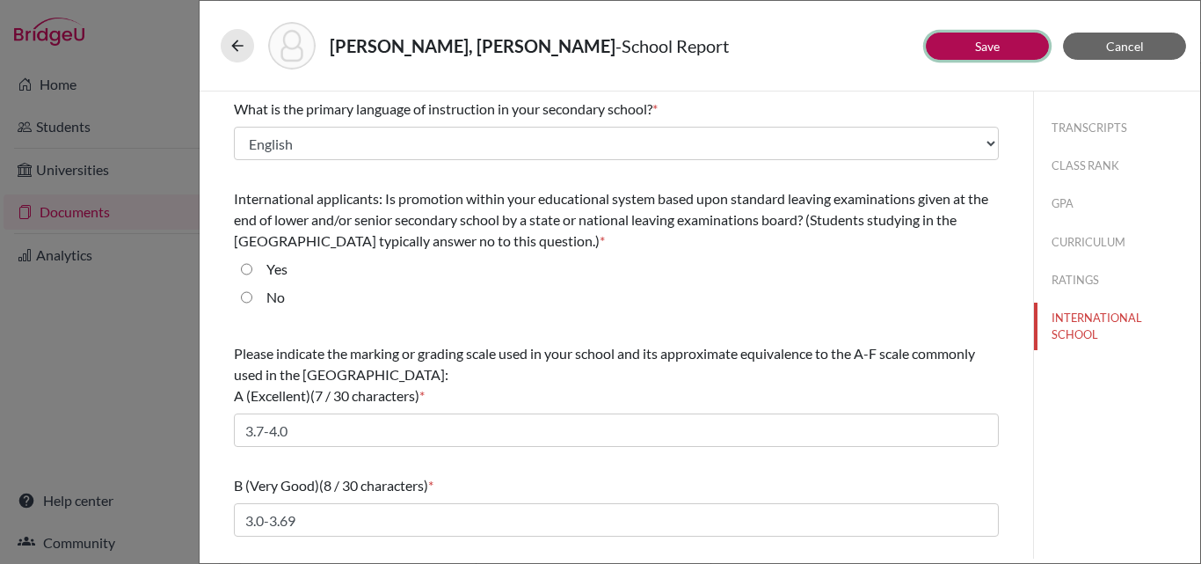
click at [981, 47] on link "Save" at bounding box center [987, 46] width 25 height 15
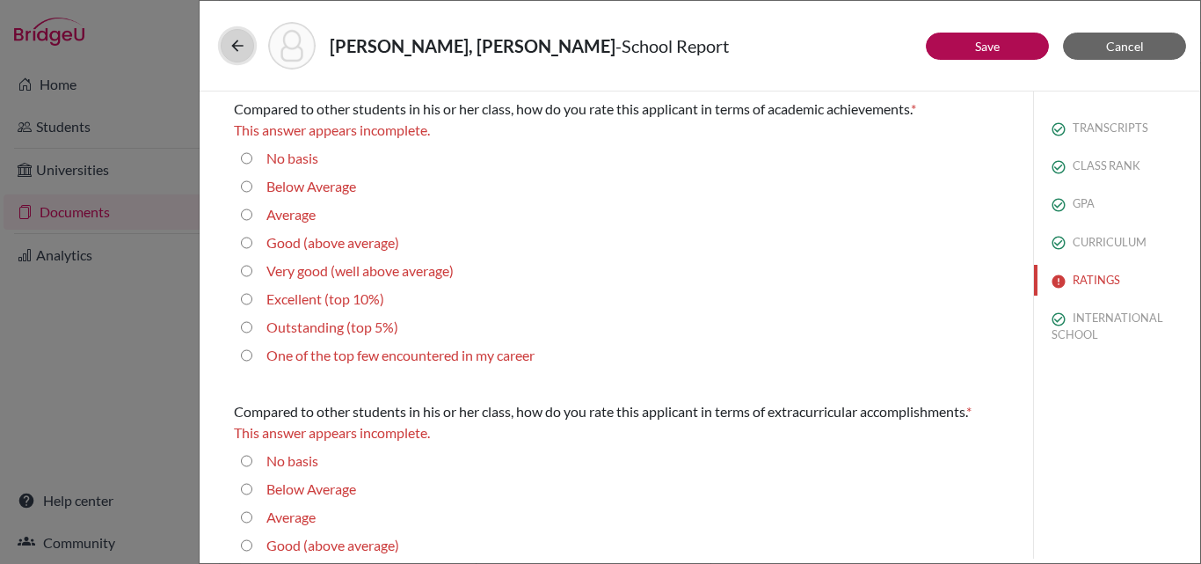
click at [234, 47] on icon at bounding box center [238, 46] width 18 height 18
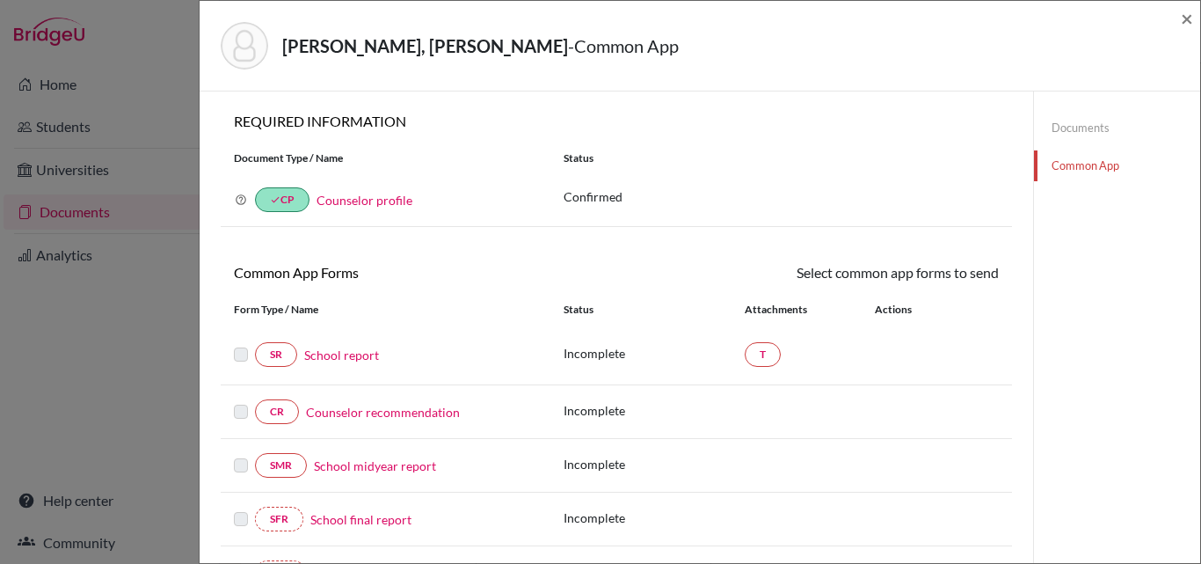
click at [369, 409] on link "Counselor recommendation" at bounding box center [383, 412] width 154 height 18
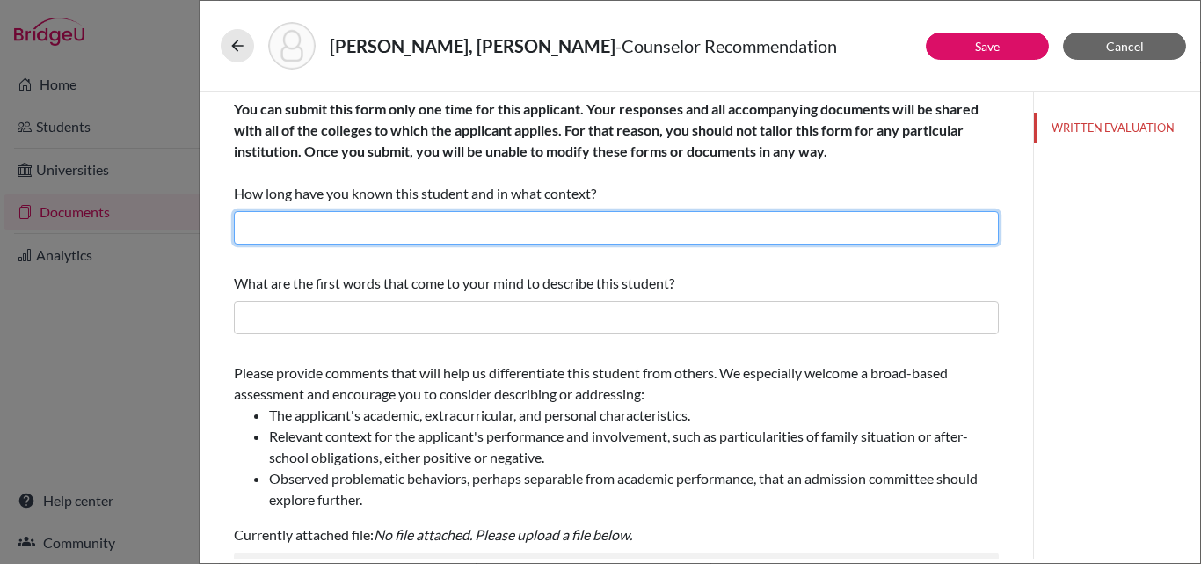
click at [422, 223] on input "text" at bounding box center [616, 227] width 765 height 33
type input "For more than 2 years as his College Placement Counselor"
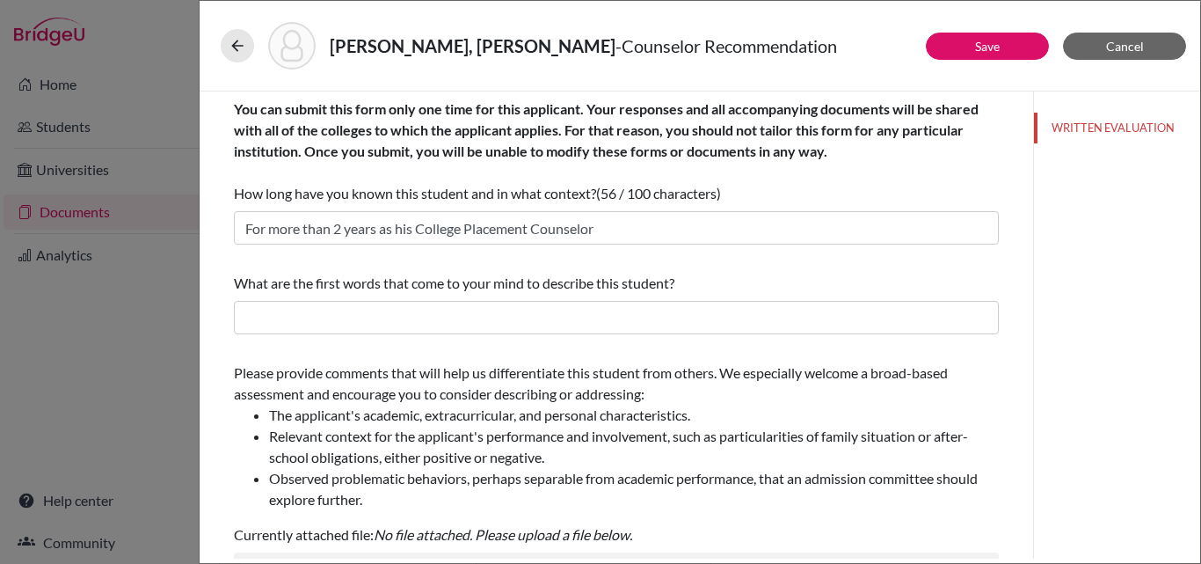
click at [408, 381] on div "Please provide comments that will help us differentiate this student from other…" at bounding box center [616, 436] width 765 height 148
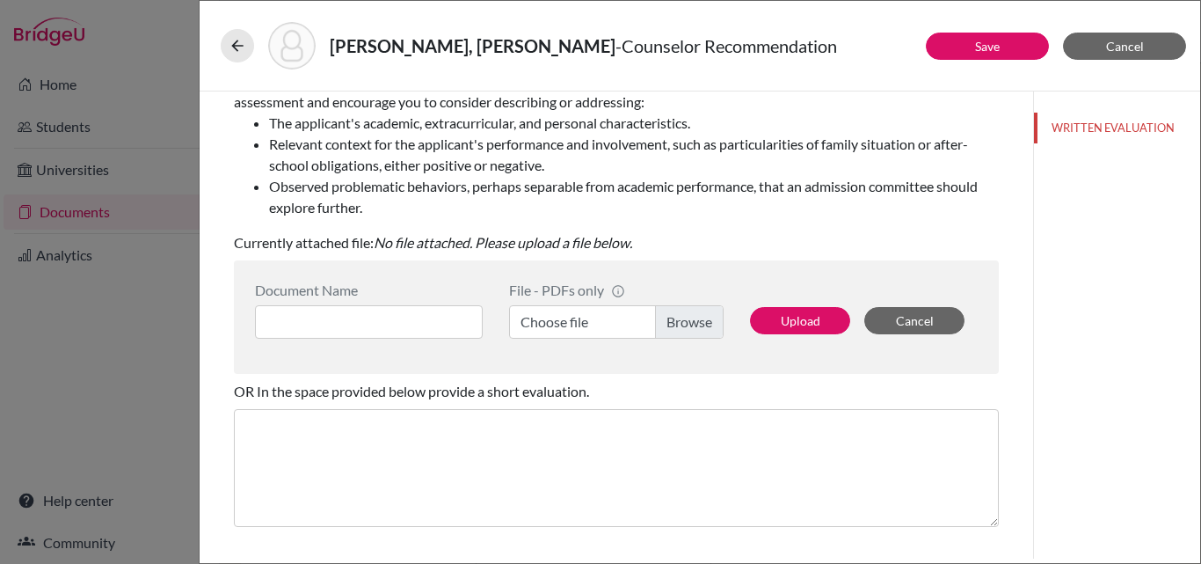
scroll to position [348, 0]
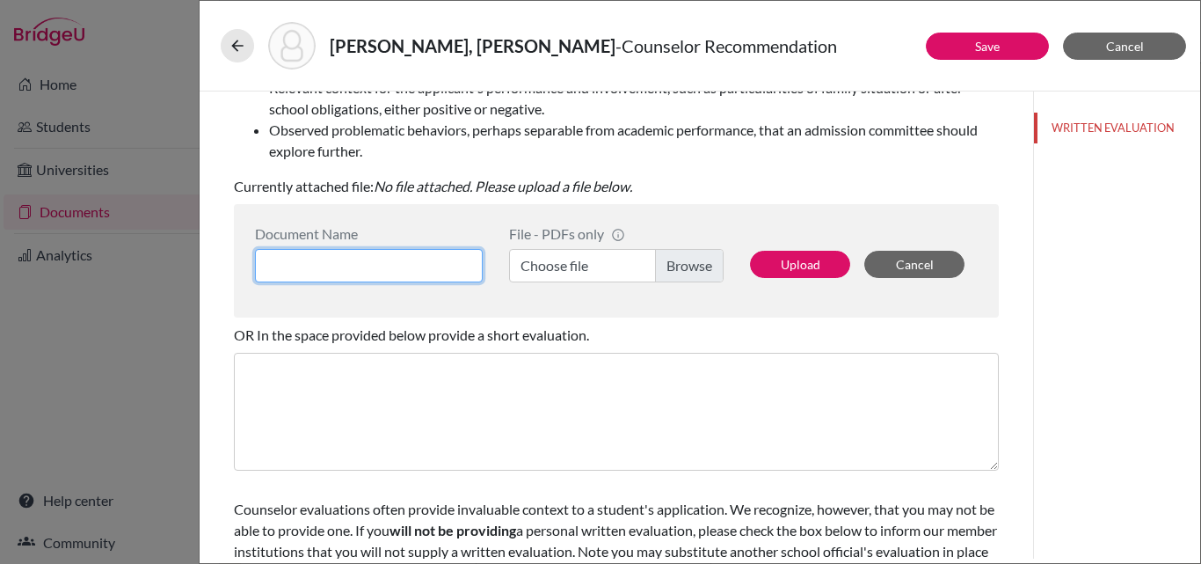
click at [287, 263] on input at bounding box center [369, 265] width 228 height 33
type input "[PERSON_NAME] AP"
click at [559, 265] on label "Choose file" at bounding box center [616, 265] width 215 height 33
click at [559, 265] on input "Choose file" at bounding box center [616, 265] width 215 height 33
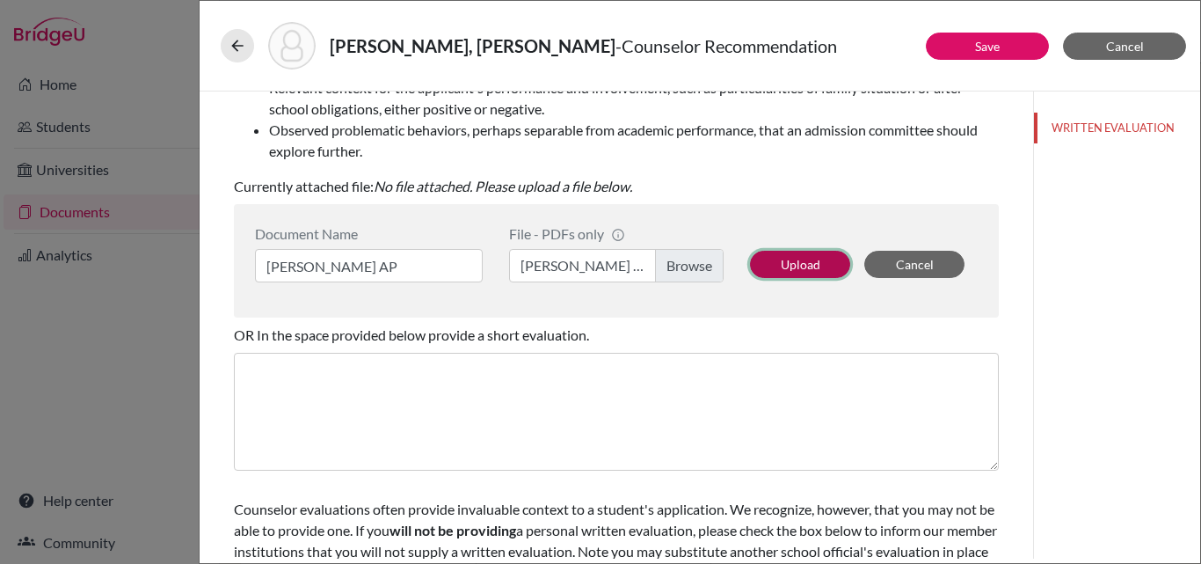
click at [804, 265] on button "Upload" at bounding box center [800, 264] width 100 height 27
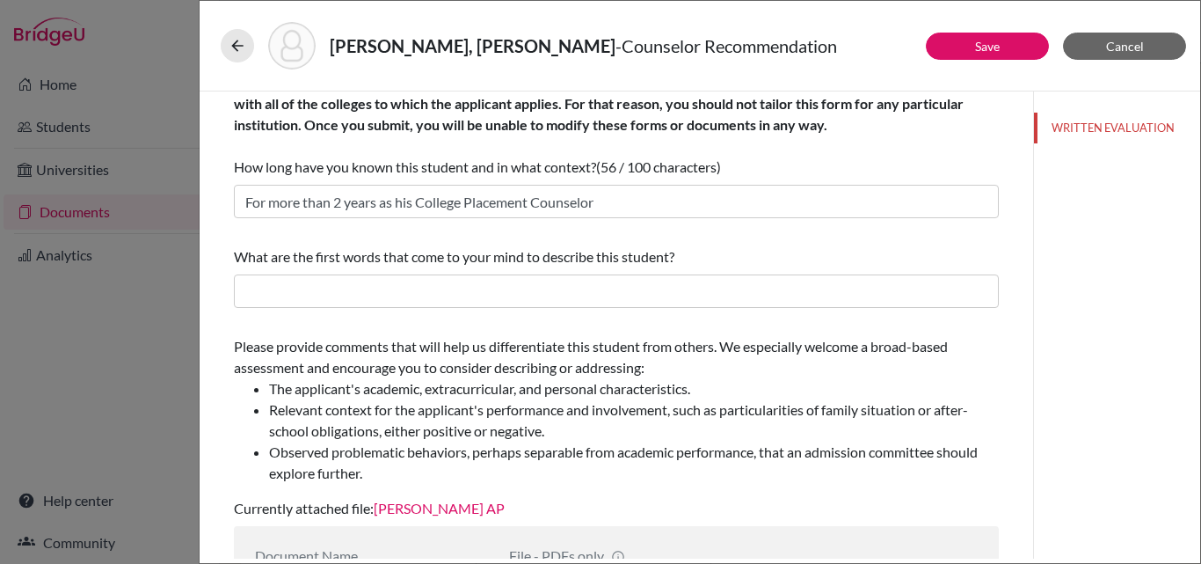
scroll to position [0, 0]
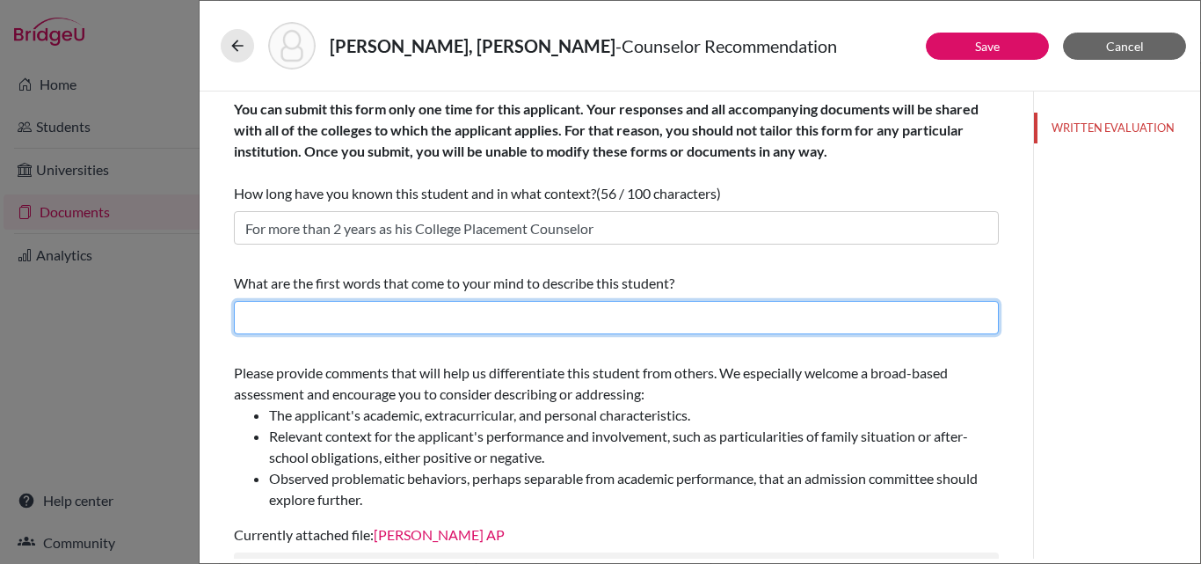
click at [593, 320] on input "text" at bounding box center [616, 317] width 765 height 33
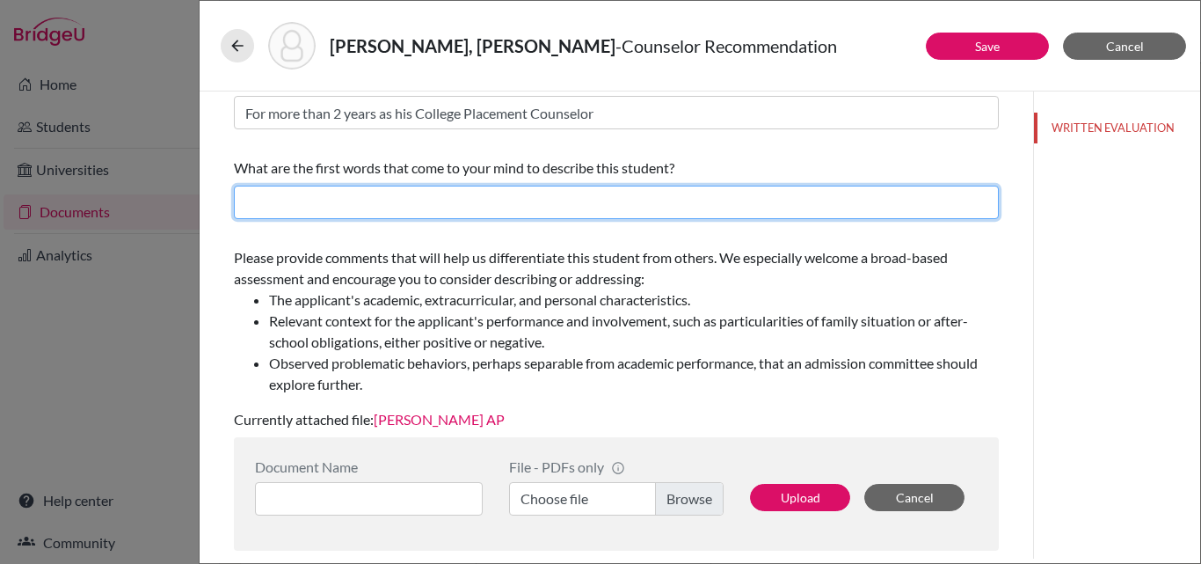
scroll to position [116, 0]
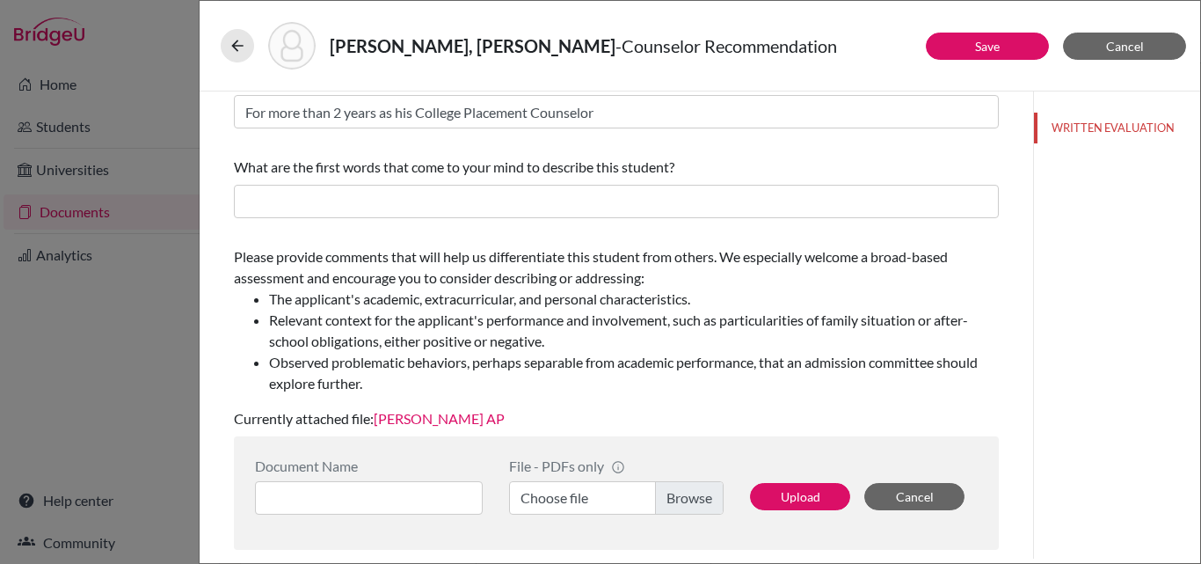
click at [631, 399] on div "Please provide comments that will help us differentiate this student from other…" at bounding box center [616, 337] width 765 height 197
click at [996, 48] on link "Save" at bounding box center [987, 46] width 25 height 15
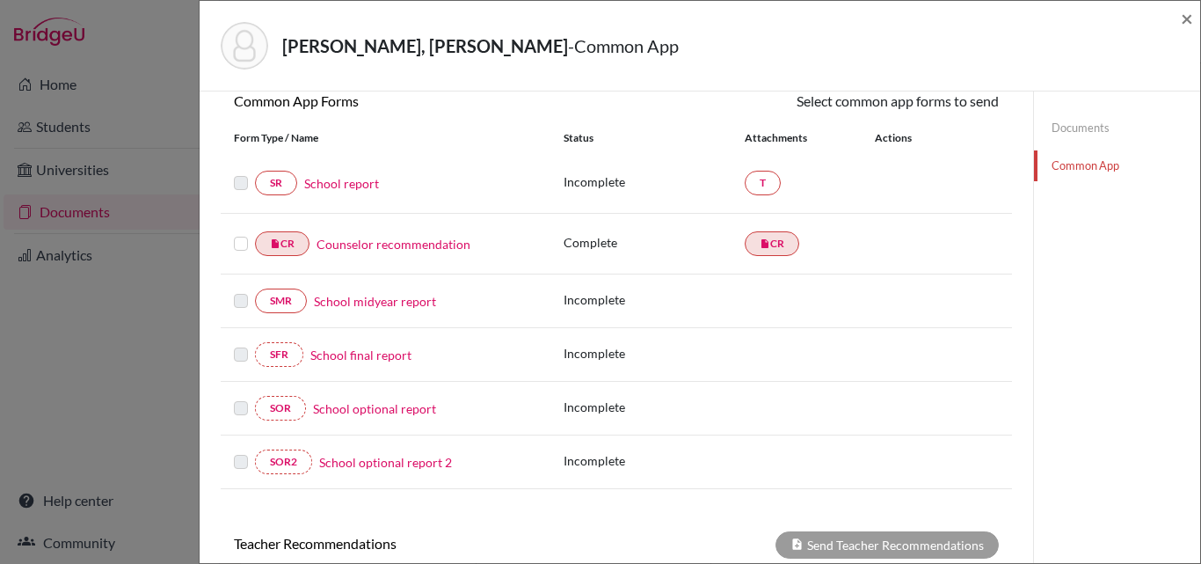
scroll to position [175, 0]
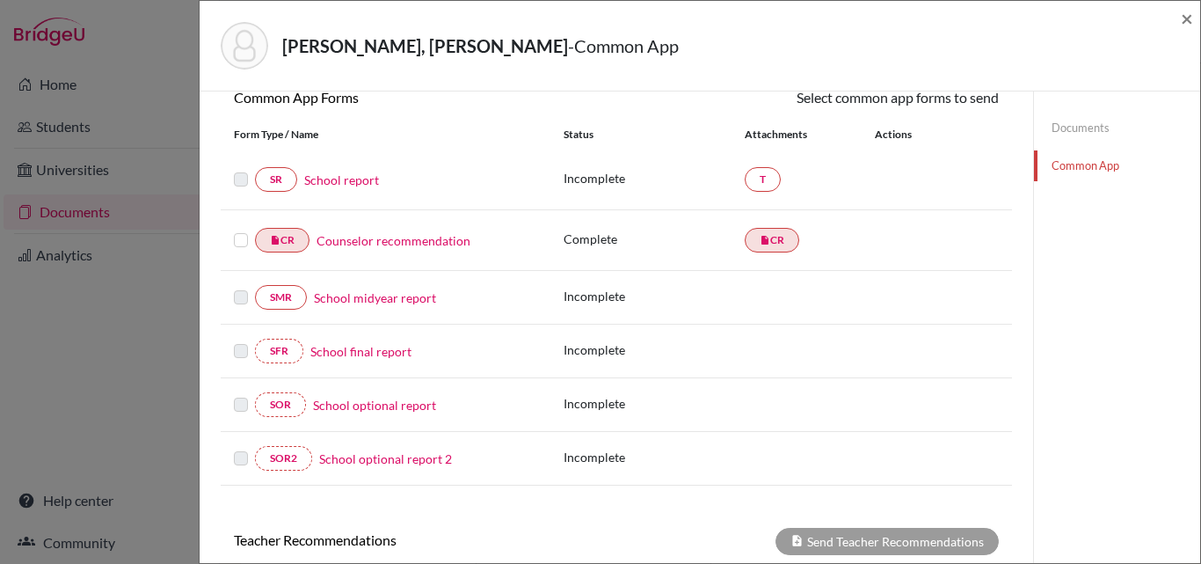
click at [399, 239] on link "Counselor recommendation" at bounding box center [394, 240] width 154 height 18
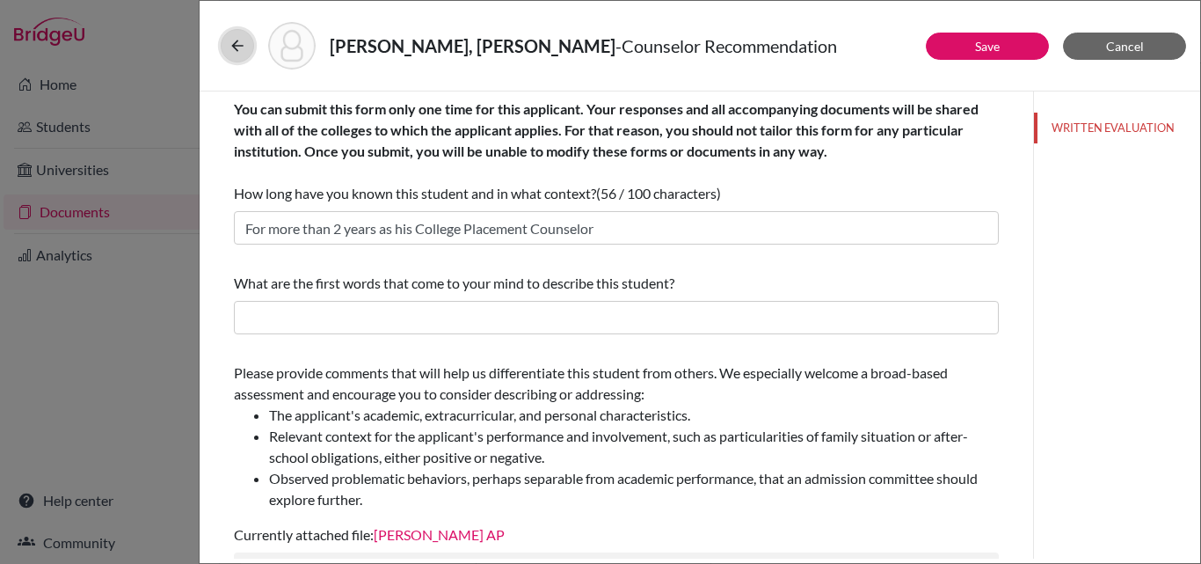
click at [237, 40] on icon at bounding box center [238, 46] width 18 height 18
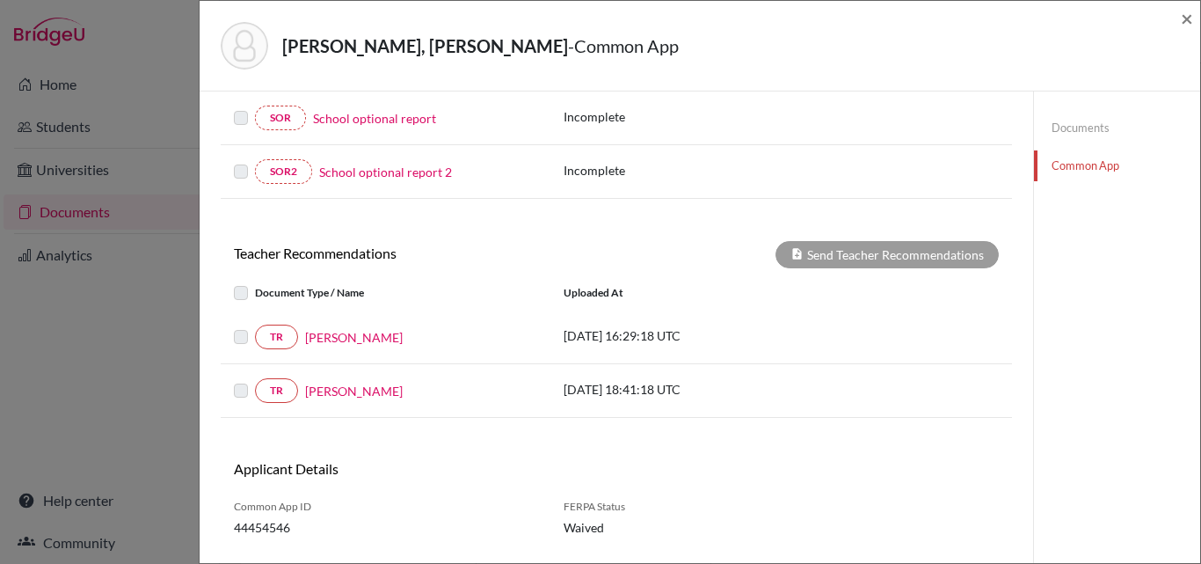
scroll to position [461, 0]
click at [255, 327] on label at bounding box center [255, 327] width 0 height 0
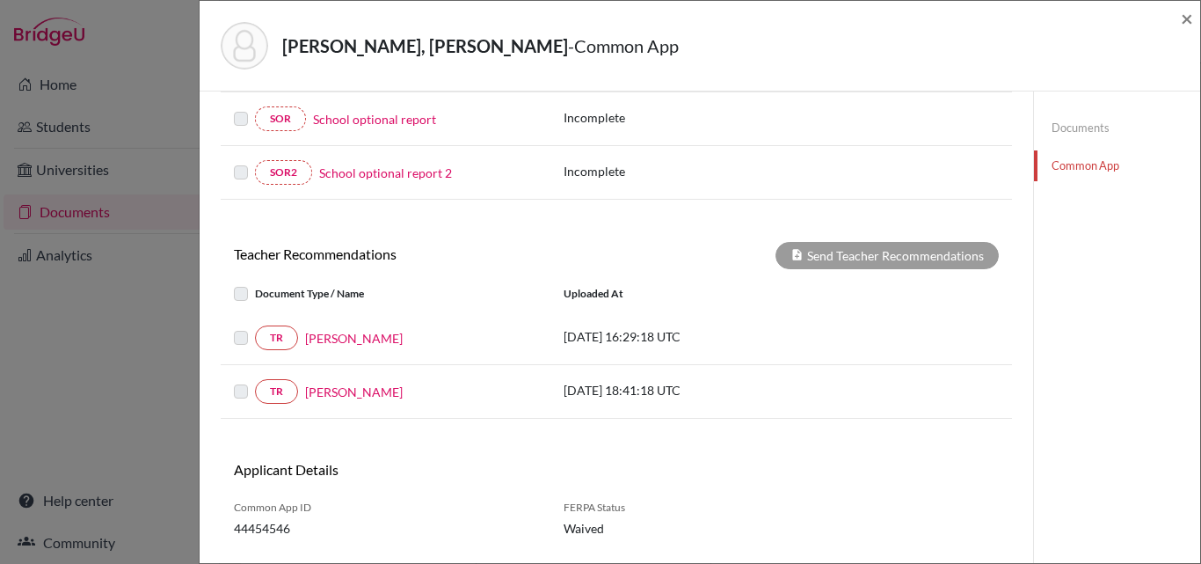
click at [331, 328] on body "Home Students Universities Documents Analytics Help center Community Document S…" at bounding box center [600, 282] width 1201 height 564
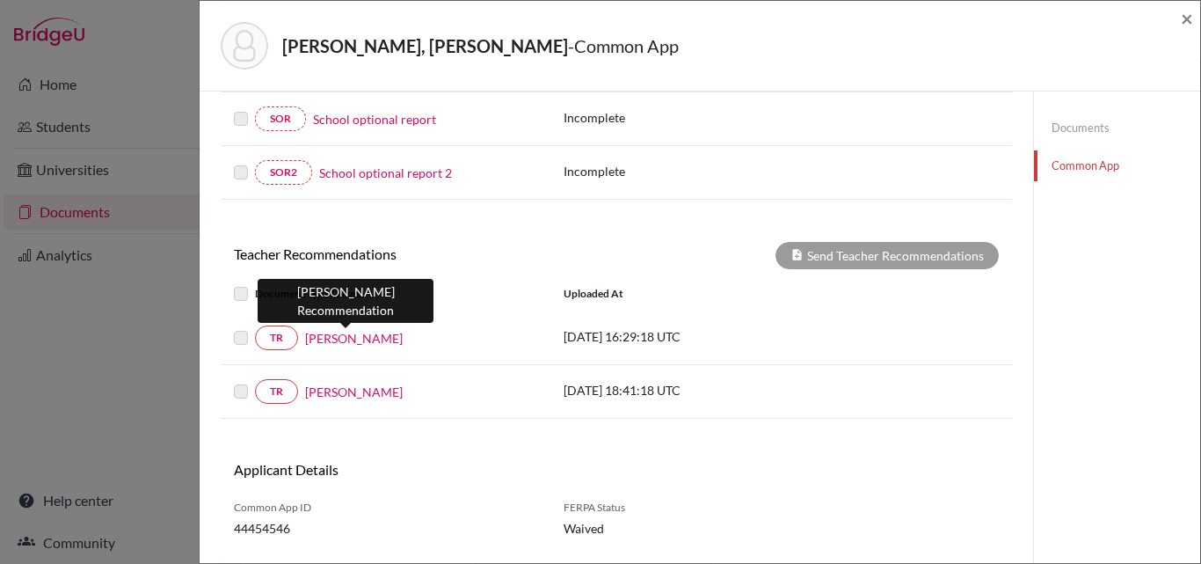
click at [332, 340] on link "[PERSON_NAME]" at bounding box center [354, 338] width 98 height 18
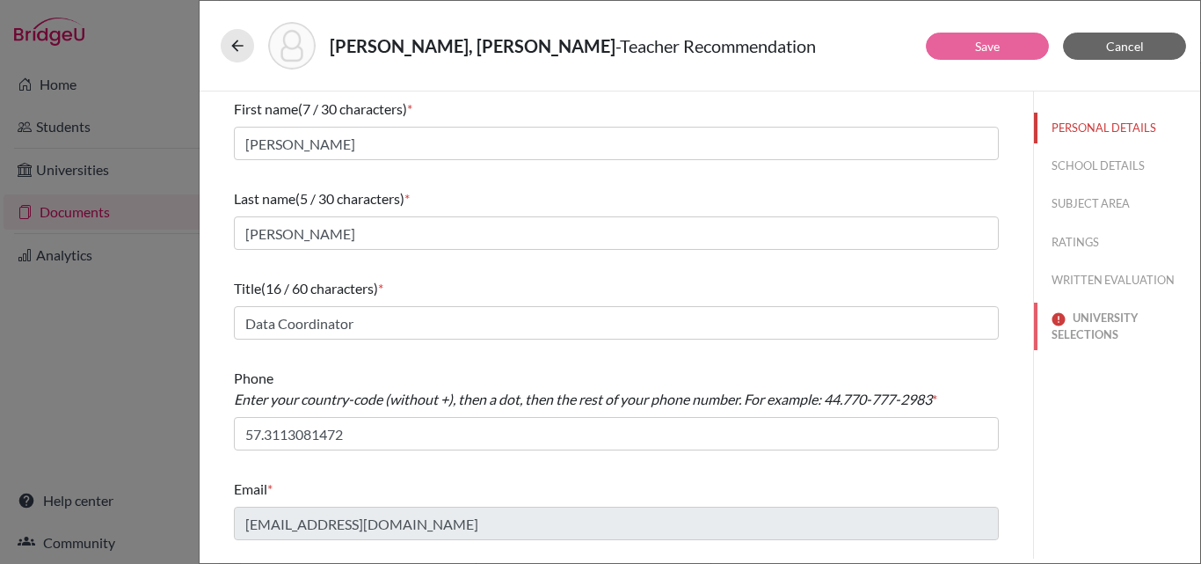
click at [1099, 326] on button "UNIVERSITY SELECTIONS" at bounding box center [1117, 326] width 166 height 47
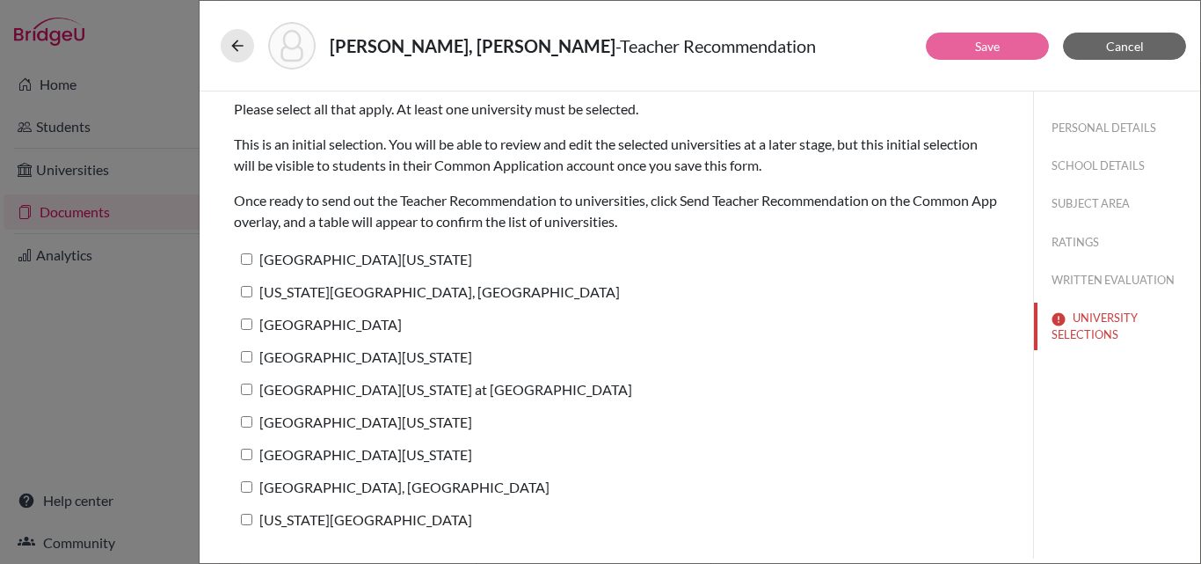
click at [250, 387] on input "[GEOGRAPHIC_DATA][US_STATE] at [GEOGRAPHIC_DATA]" at bounding box center [246, 388] width 11 height 11
checkbox input "true"
click at [982, 40] on link "Save" at bounding box center [987, 46] width 25 height 15
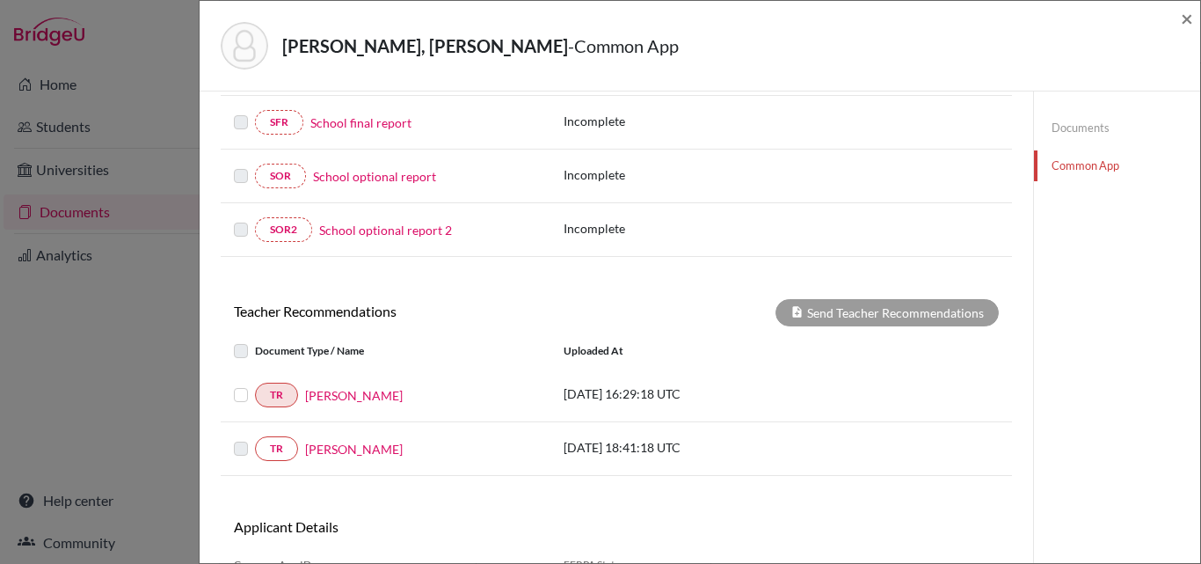
scroll to position [409, 0]
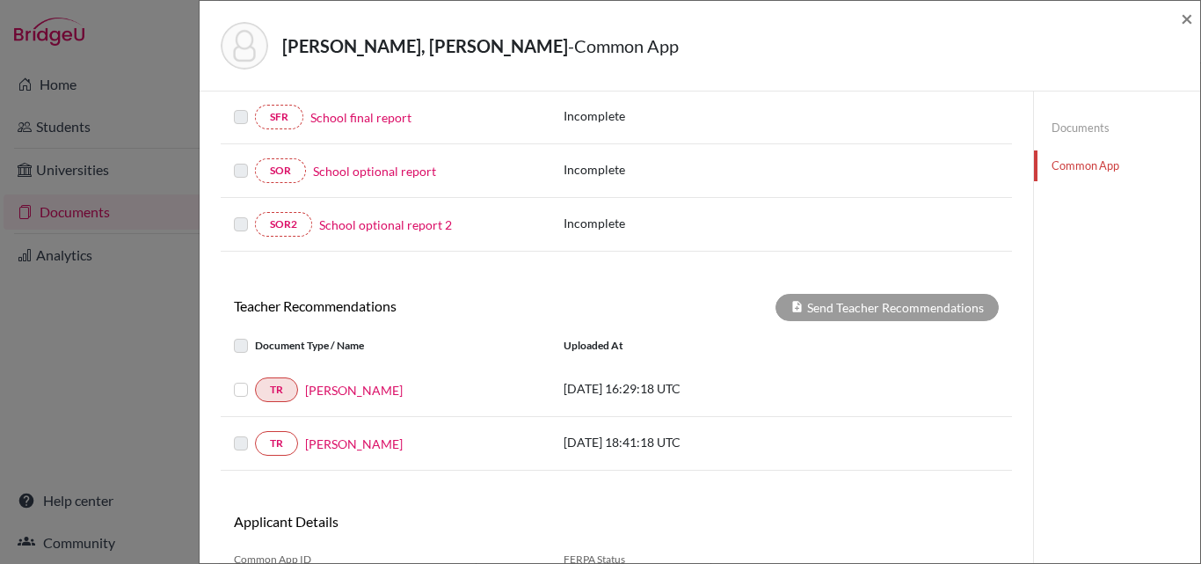
click at [255, 379] on label at bounding box center [255, 379] width 0 height 0
click at [0, 0] on input "checkbox" at bounding box center [0, 0] width 0 height 0
click at [859, 308] on button "Send Teacher Recommendations" at bounding box center [887, 307] width 223 height 27
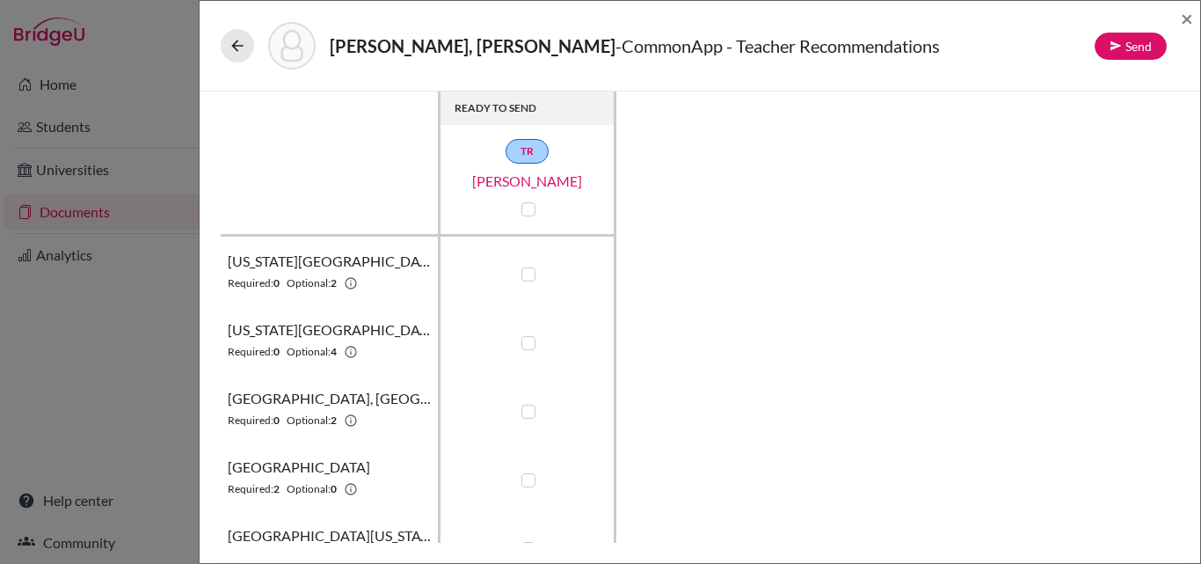
click at [530, 340] on label at bounding box center [529, 343] width 14 height 14
click at [530, 340] on input "checkbox" at bounding box center [524, 341] width 14 height 18
checkbox input "true"
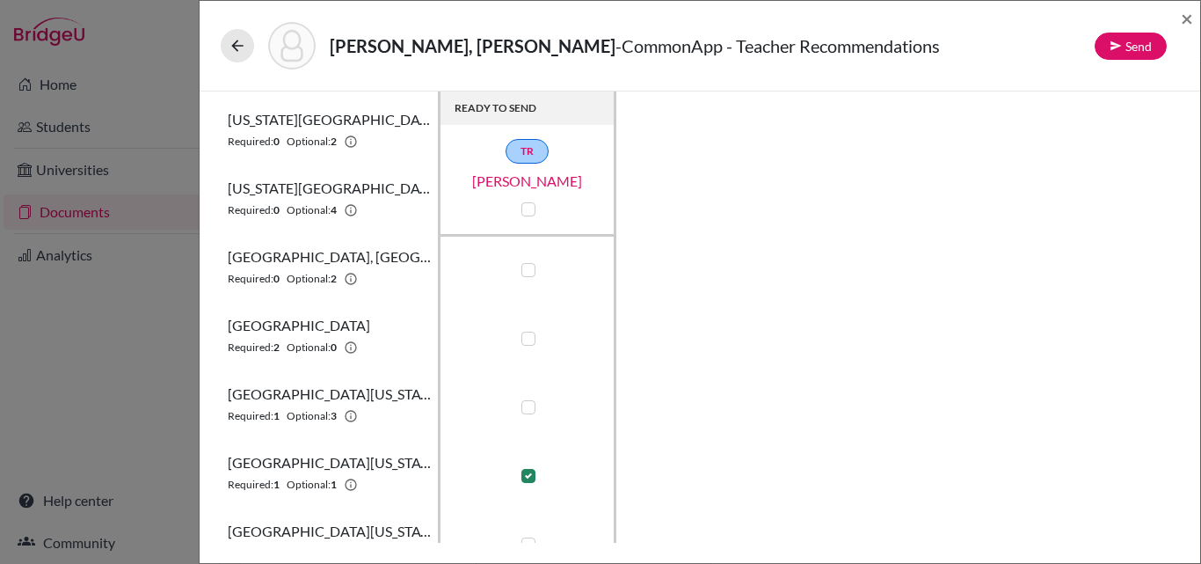
scroll to position [164, 0]
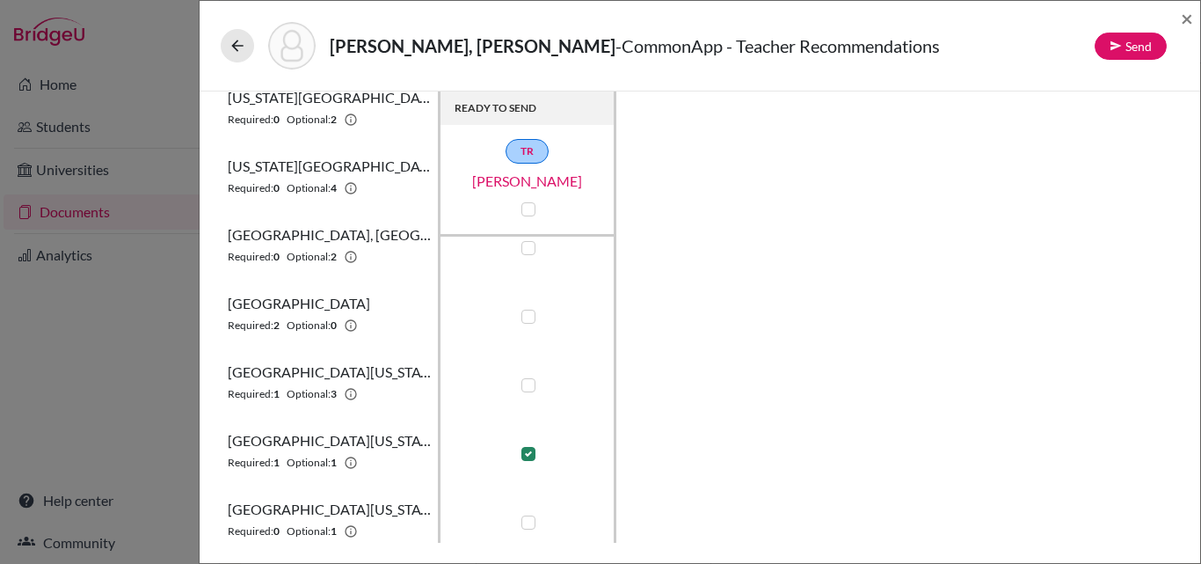
click at [531, 383] on label at bounding box center [529, 385] width 14 height 14
click at [531, 383] on input "checkbox" at bounding box center [524, 384] width 14 height 18
checkbox input "true"
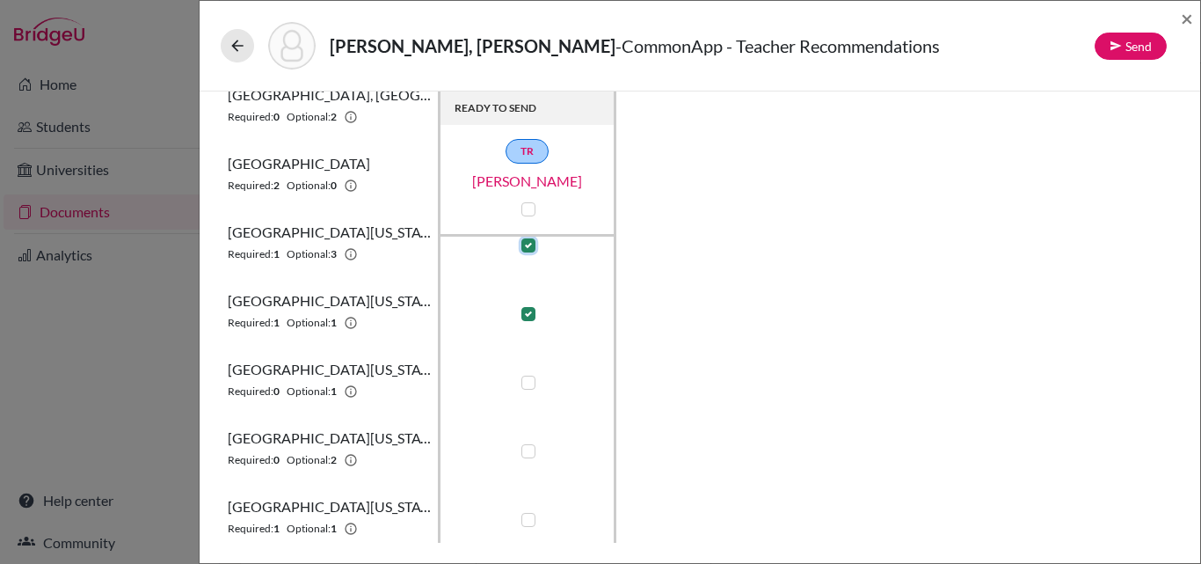
scroll to position [305, 0]
click at [527, 310] on label at bounding box center [529, 312] width 14 height 14
click at [527, 310] on input "checkbox" at bounding box center [524, 311] width 14 height 18
checkbox input "false"
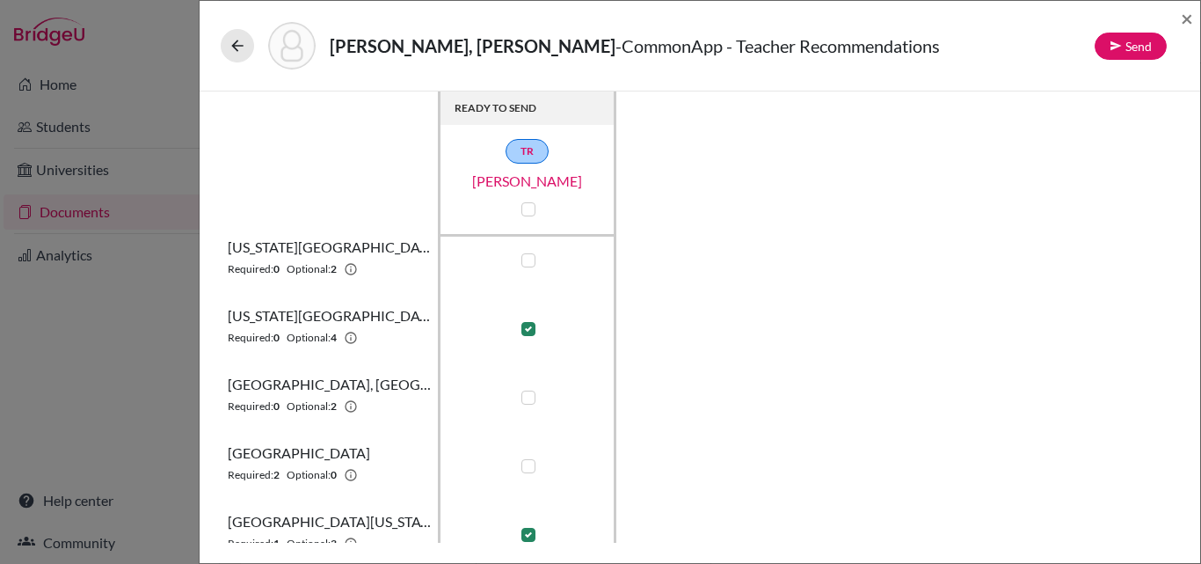
scroll to position [0, 0]
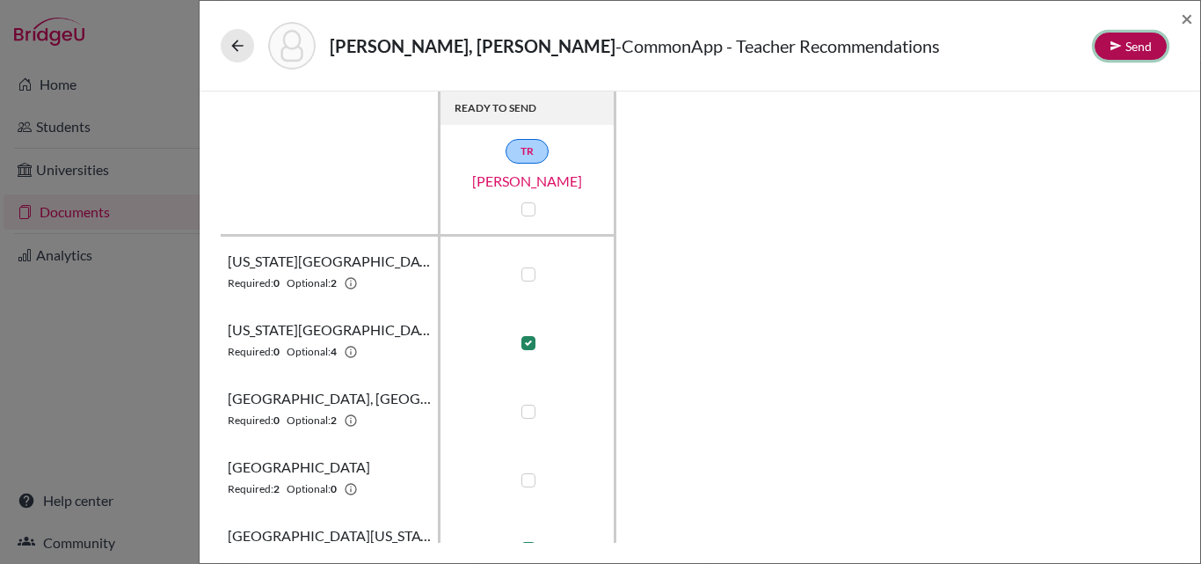
click at [1141, 44] on button "Send" at bounding box center [1131, 46] width 72 height 27
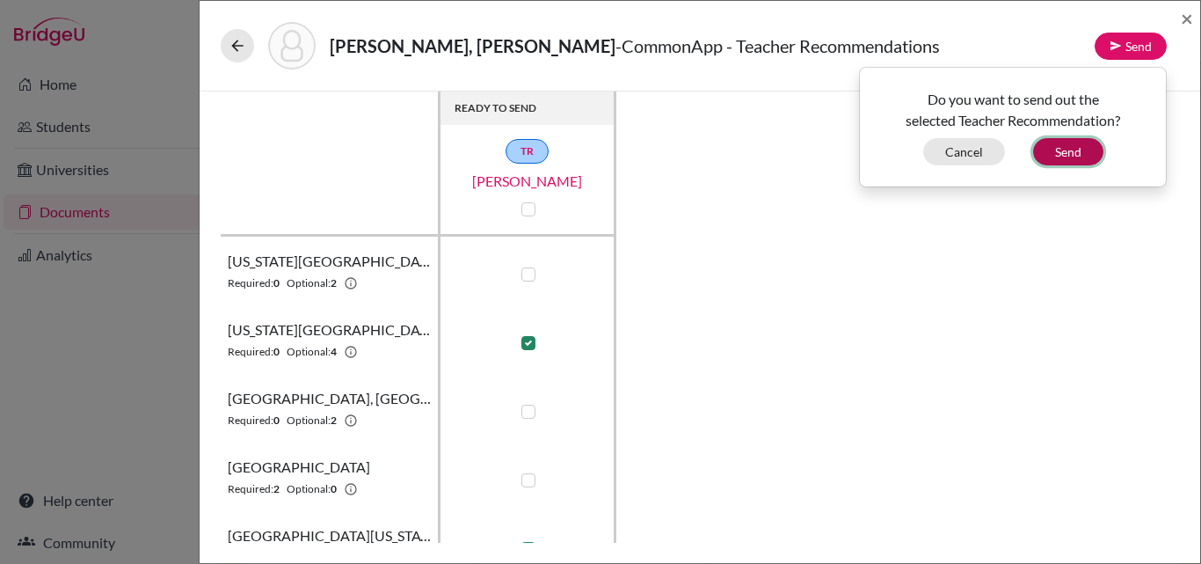
click at [1070, 152] on button "Send" at bounding box center [1068, 151] width 70 height 27
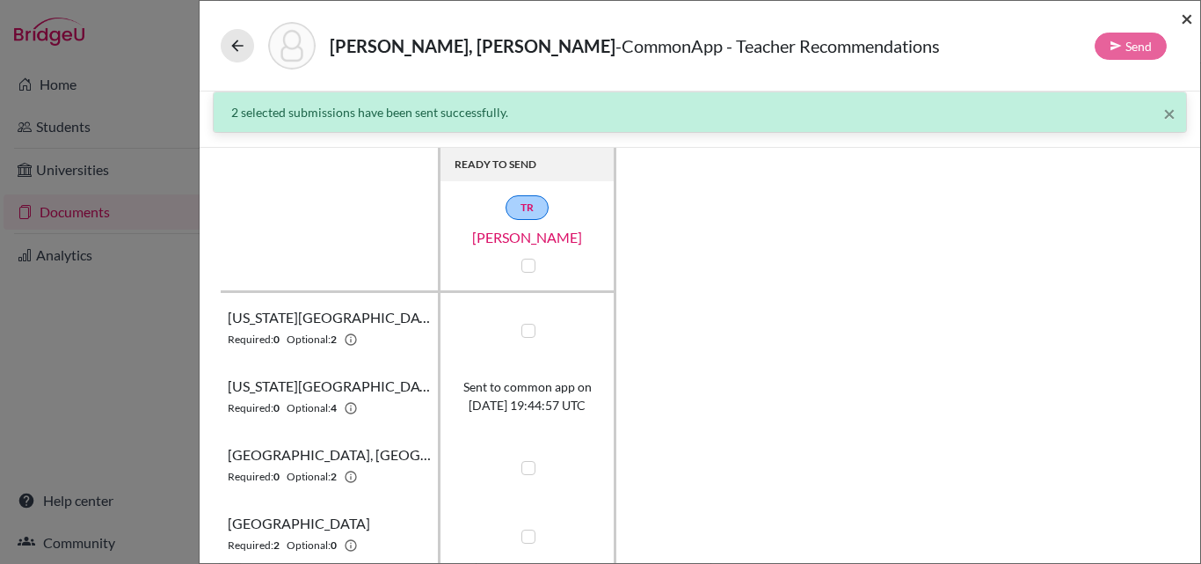
click at [1186, 17] on span "×" at bounding box center [1187, 18] width 12 height 26
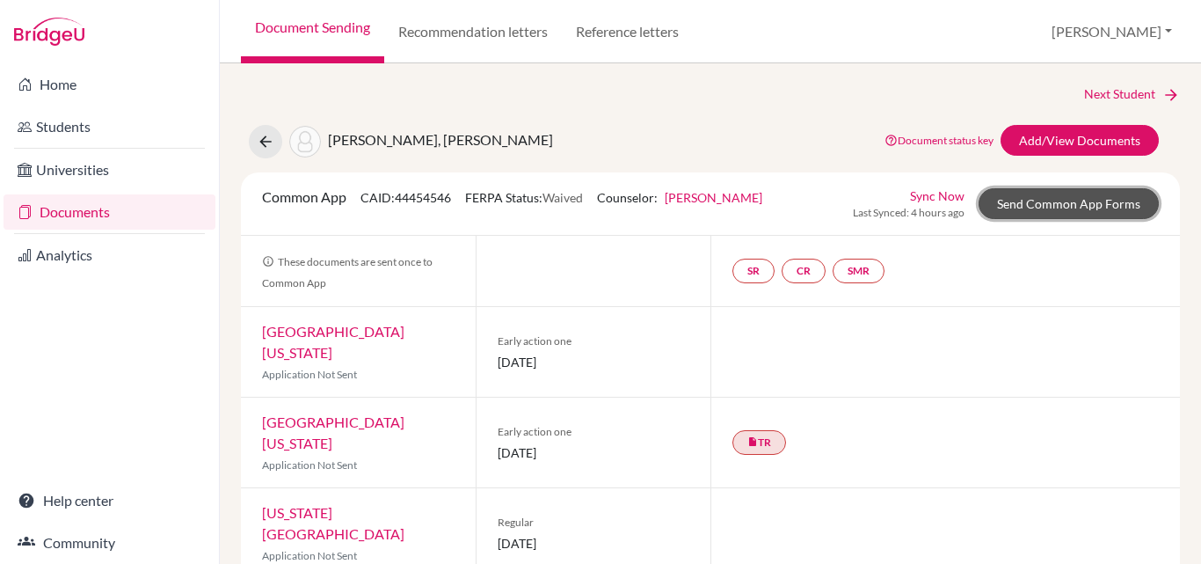
click at [1047, 201] on link "Send Common App Forms" at bounding box center [1069, 203] width 180 height 31
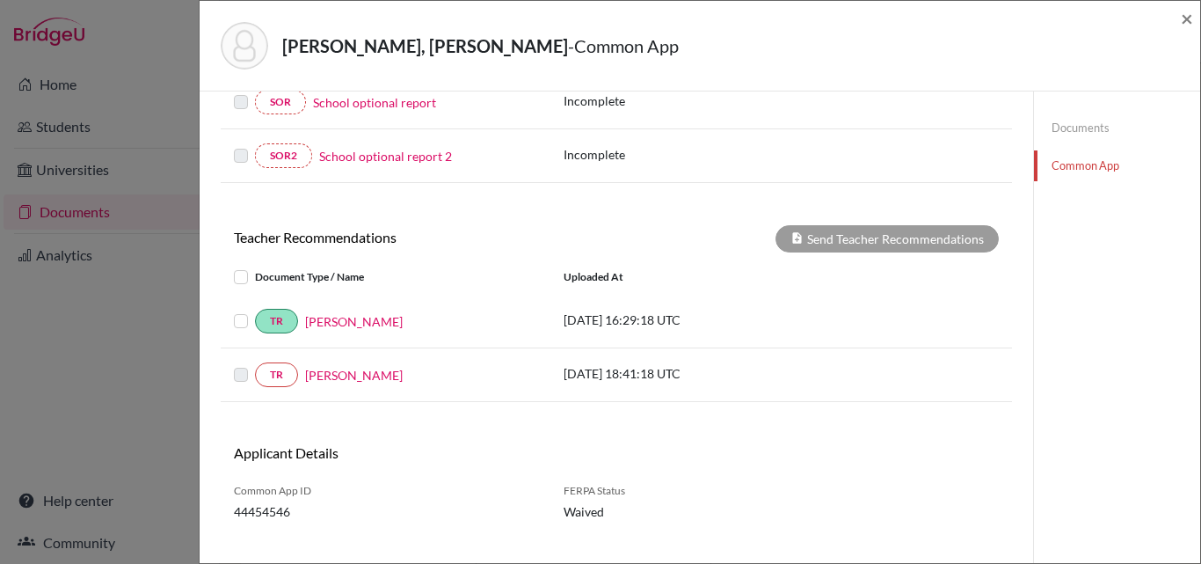
scroll to position [506, 0]
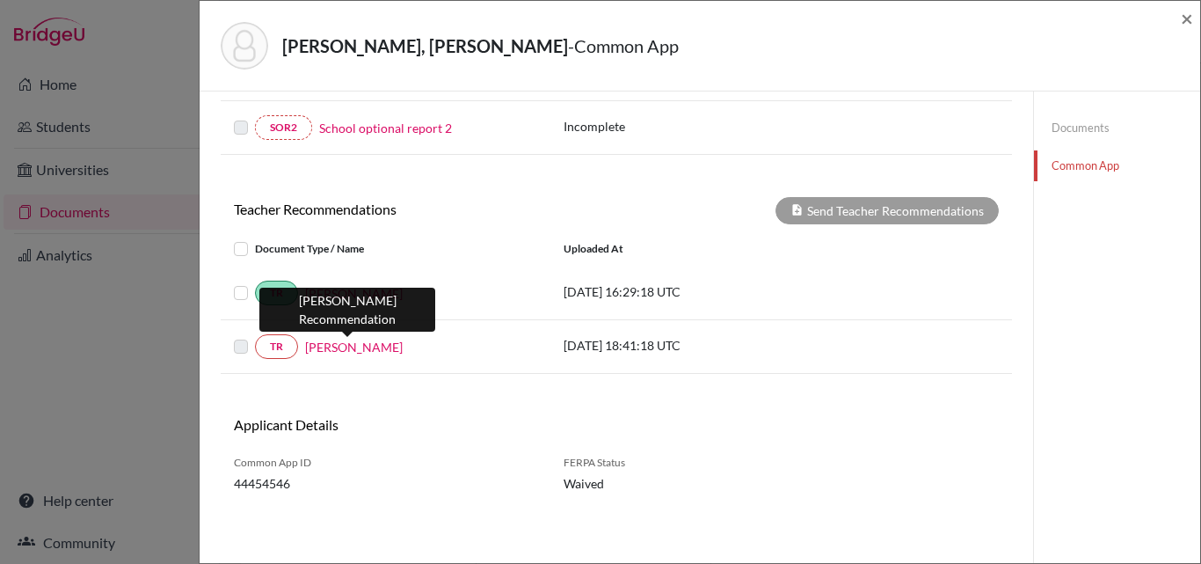
click at [333, 348] on link "[PERSON_NAME]" at bounding box center [354, 347] width 98 height 18
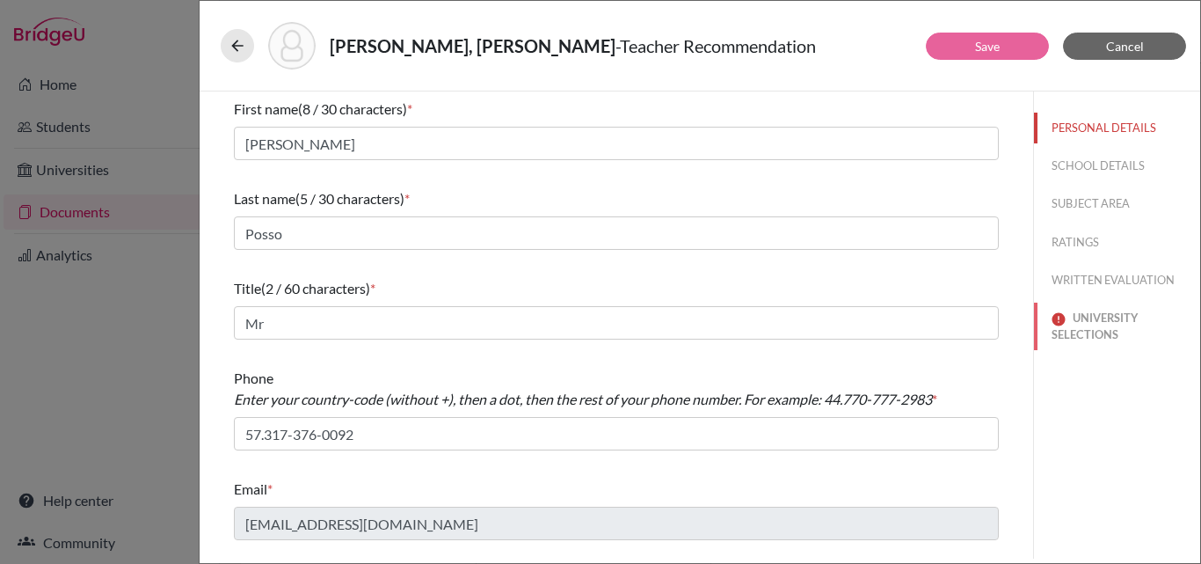
click at [1100, 333] on button "UNIVERSITY SELECTIONS" at bounding box center [1117, 326] width 166 height 47
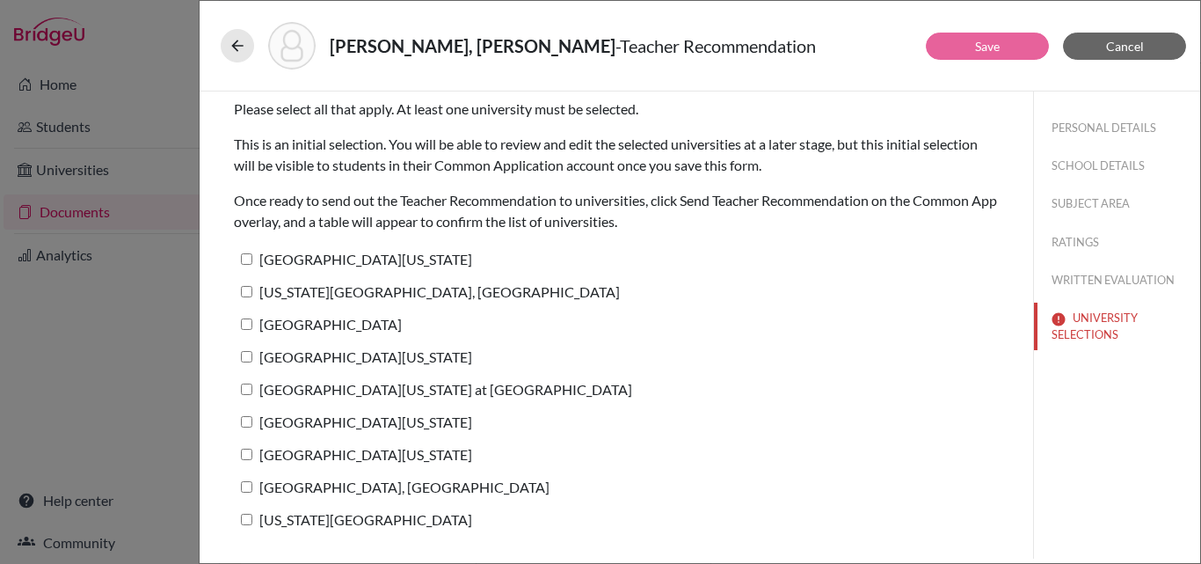
click at [246, 291] on input "[US_STATE][GEOGRAPHIC_DATA], [GEOGRAPHIC_DATA]" at bounding box center [246, 291] width 11 height 11
checkbox input "true"
click at [982, 46] on link "Save" at bounding box center [987, 46] width 25 height 15
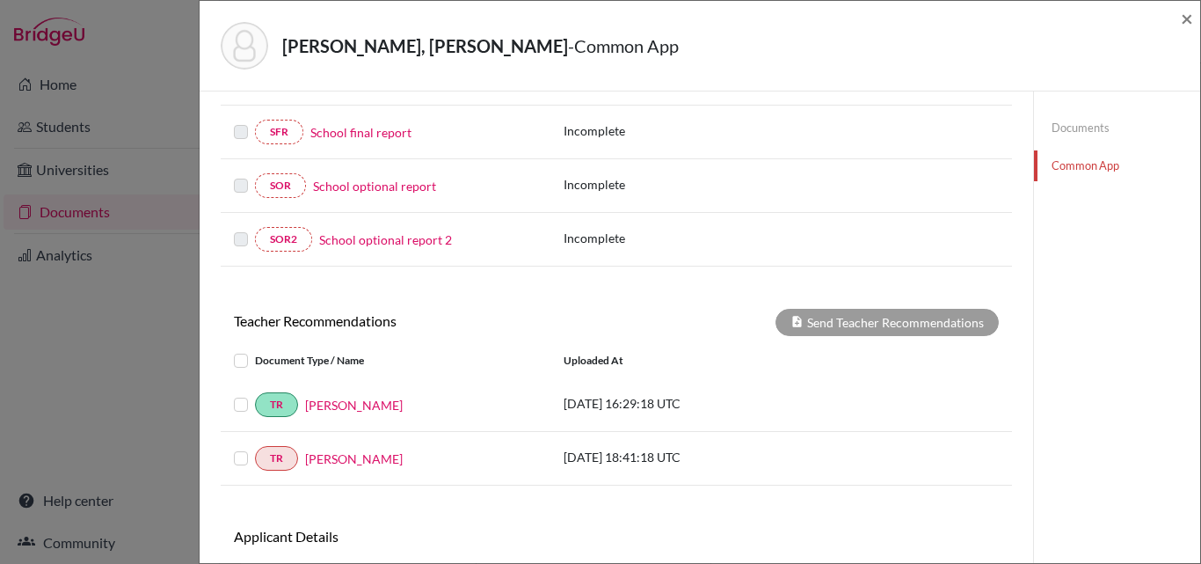
scroll to position [398, 0]
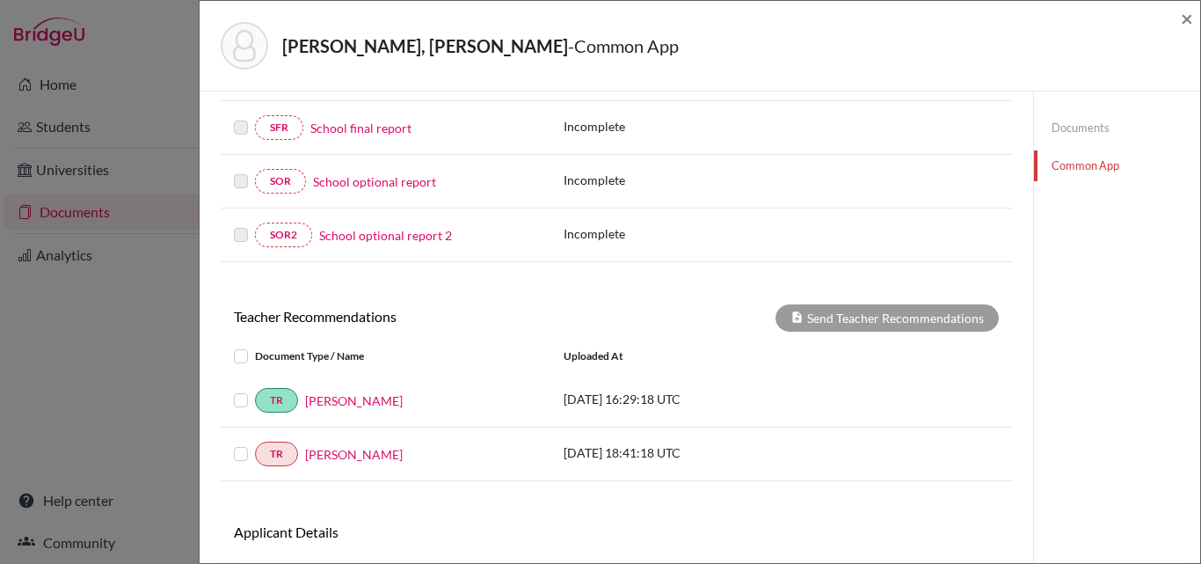
click at [255, 443] on label at bounding box center [255, 443] width 0 height 0
click at [0, 0] on input "checkbox" at bounding box center [0, 0] width 0 height 0
click at [870, 313] on button "Send Teacher Recommendations" at bounding box center [887, 317] width 223 height 27
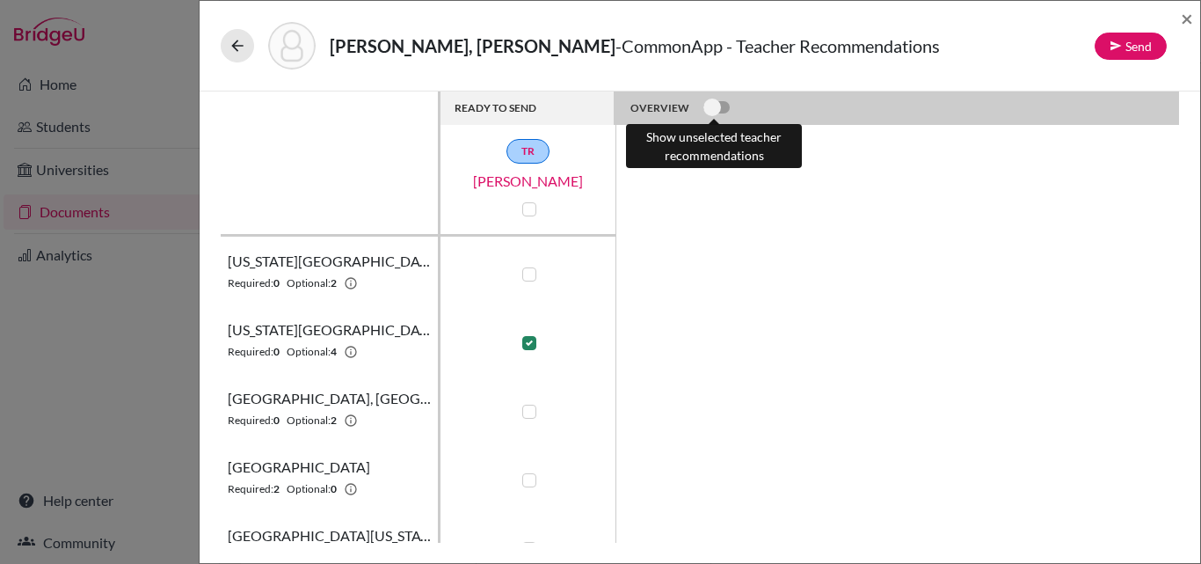
click at [704, 98] on label at bounding box center [704, 98] width 0 height 0
click at [709, 108] on input "checkbox" at bounding box center [711, 107] width 14 height 18
checkbox input "true"
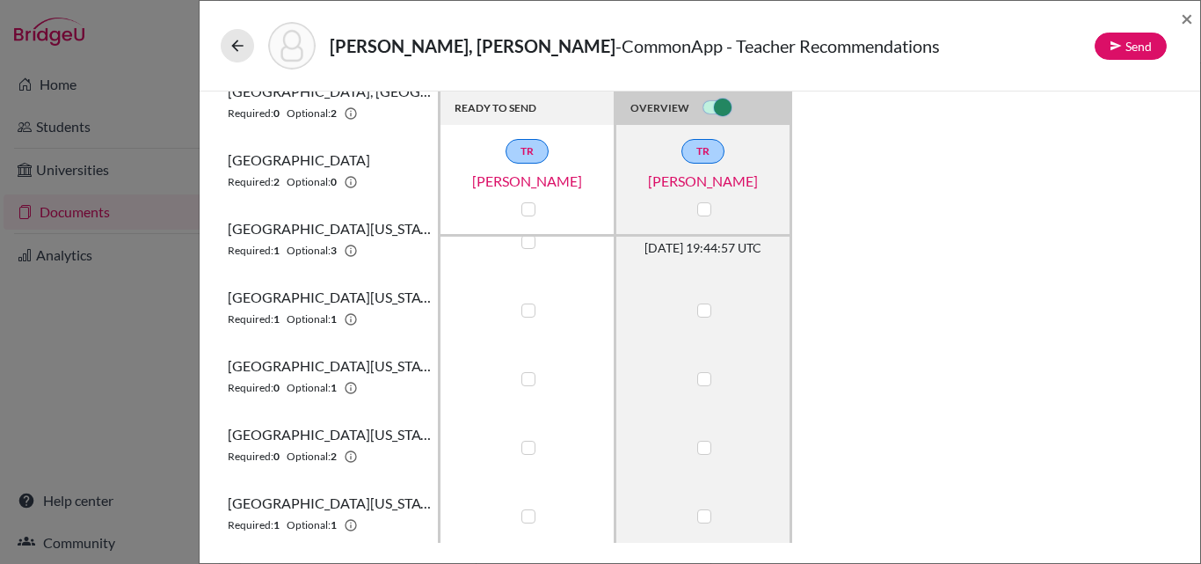
scroll to position [311, 0]
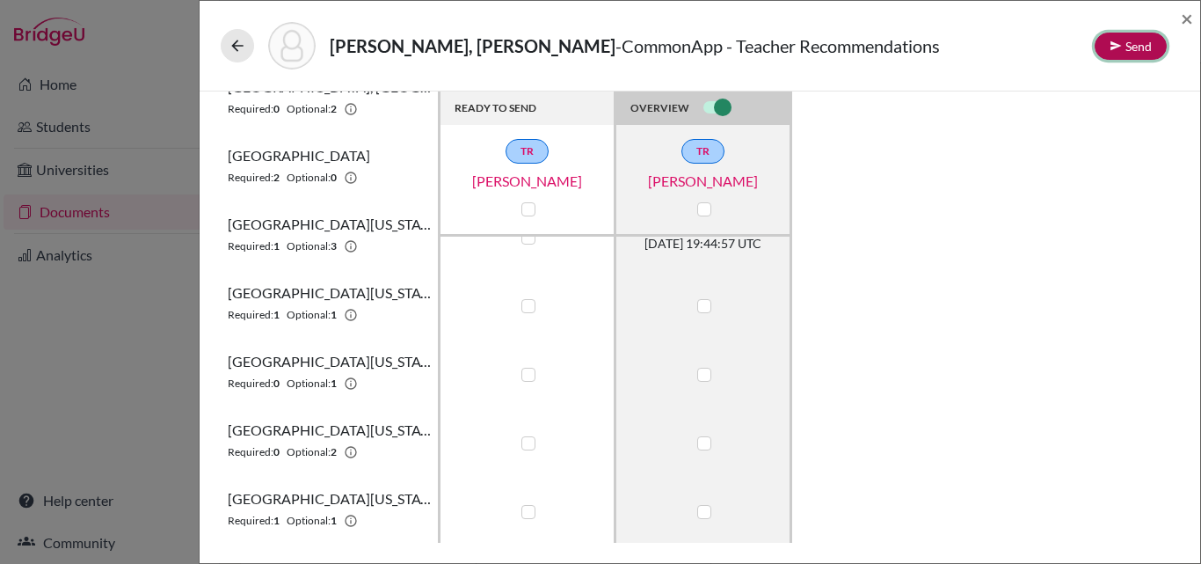
click at [1129, 49] on button "Send" at bounding box center [1131, 46] width 72 height 27
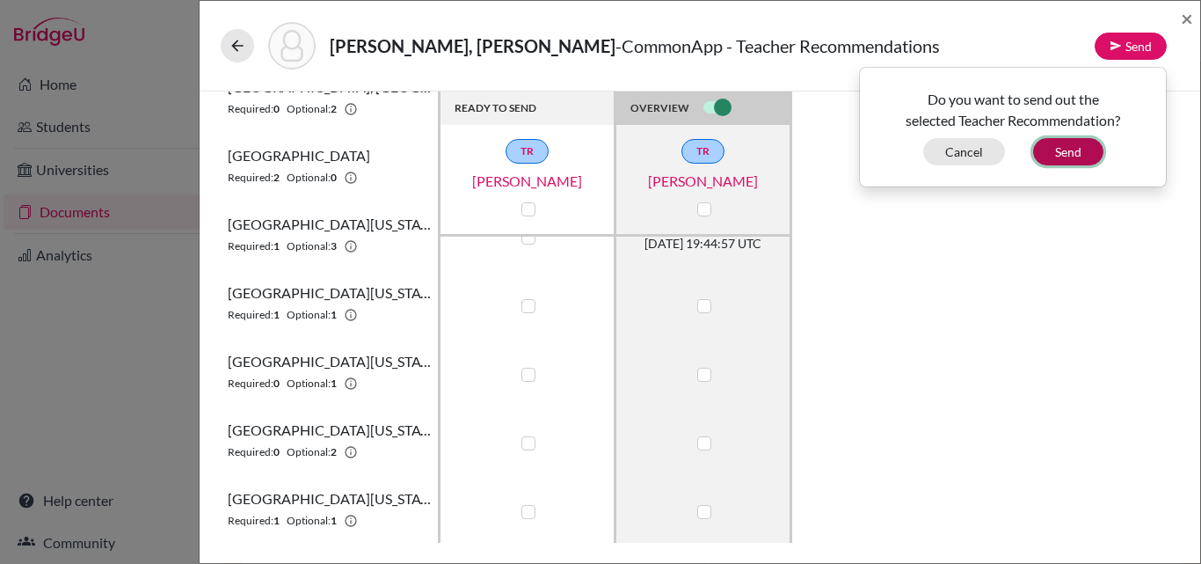
click at [1074, 152] on button "Send" at bounding box center [1068, 151] width 70 height 27
